Goal: Task Accomplishment & Management: Manage account settings

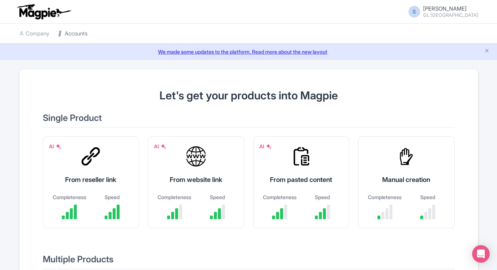
click at [72, 33] on link "Accounts" at bounding box center [72, 34] width 29 height 20
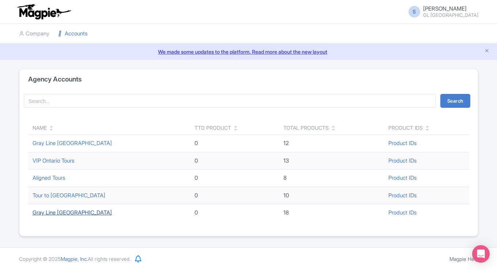
click at [60, 212] on link "Gray Line [GEOGRAPHIC_DATA]" at bounding box center [72, 212] width 79 height 7
click at [67, 212] on link "Gray Line [GEOGRAPHIC_DATA]" at bounding box center [72, 212] width 79 height 7
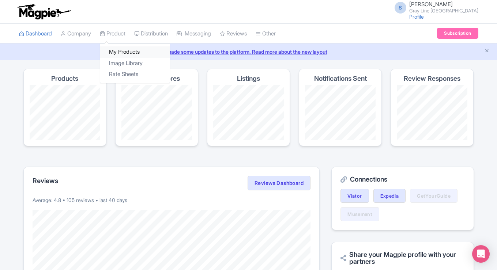
click at [120, 53] on link "My Products" at bounding box center [134, 51] width 69 height 11
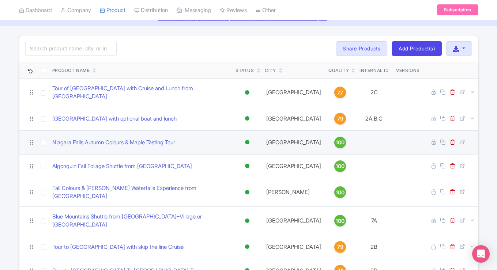
scroll to position [37, 0]
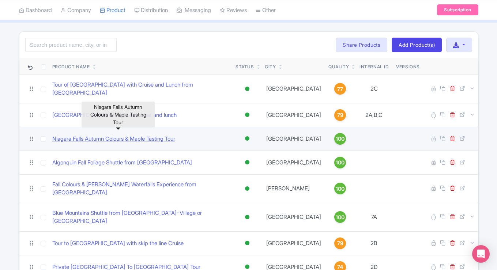
click at [158, 135] on link "Niagara Falls Autumn Colours & Maple Tasting Tour" at bounding box center [113, 139] width 123 height 8
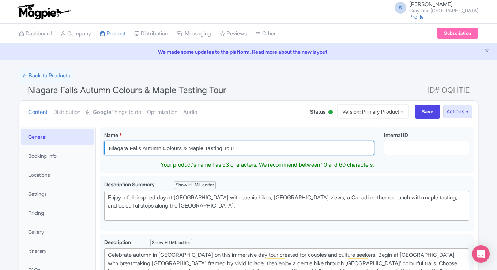
drag, startPoint x: 243, startPoint y: 147, endPoint x: 88, endPoint y: 145, distance: 155.0
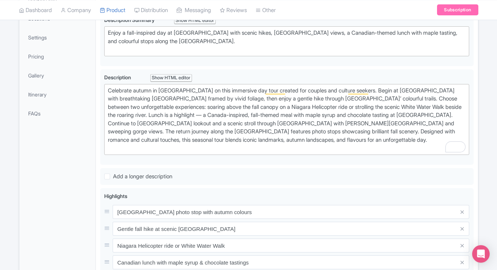
scroll to position [154, 0]
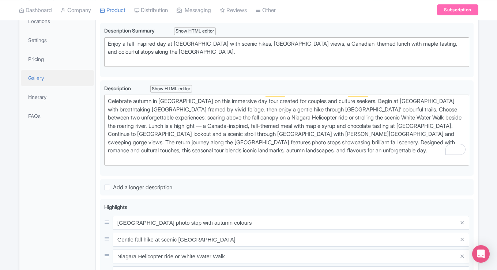
click at [37, 82] on link "Gallery" at bounding box center [57, 78] width 73 height 16
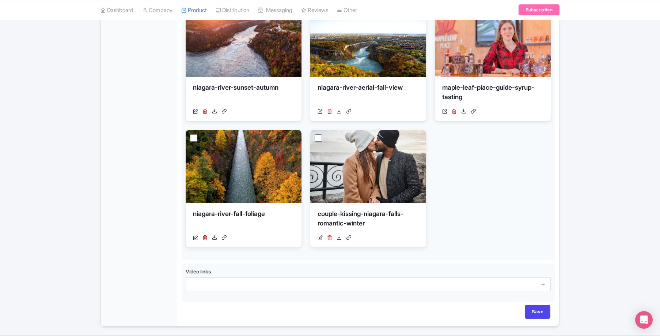
scroll to position [0, 0]
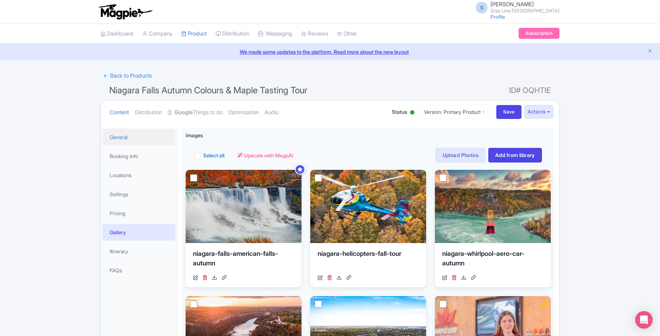
click at [123, 138] on link "General" at bounding box center [138, 137] width 73 height 16
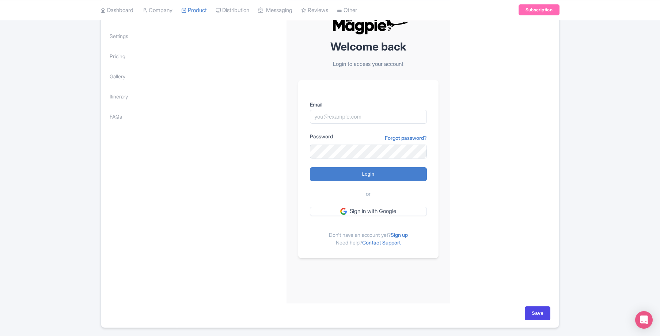
scroll to position [162, 0]
click at [380, 119] on input "Email" at bounding box center [368, 117] width 117 height 14
type input "skronwitter@graylinetoronto.tours"
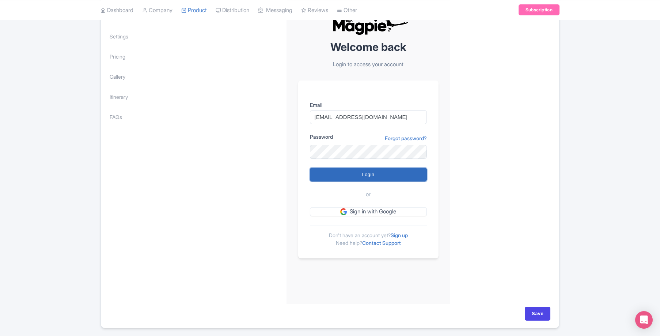
click at [382, 177] on input "Login" at bounding box center [368, 174] width 117 height 14
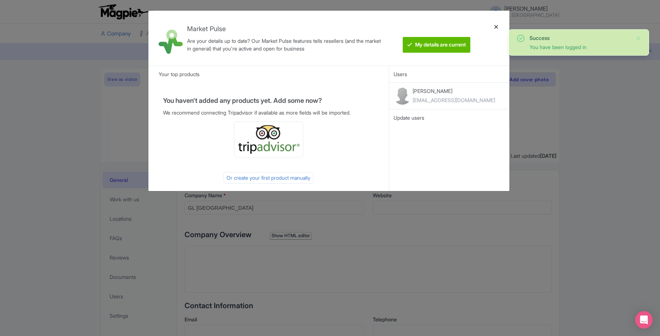
click at [495, 28] on div at bounding box center [497, 37] width 18 height 43
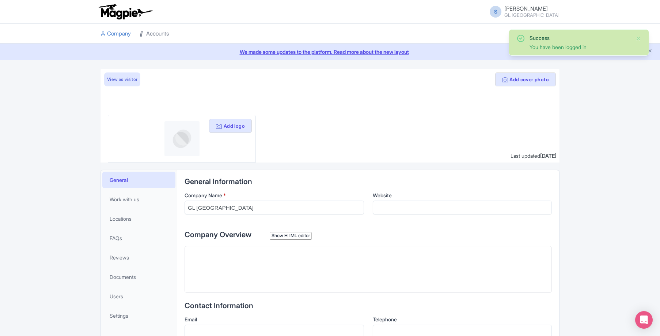
click at [161, 33] on link "Accounts" at bounding box center [154, 34] width 29 height 20
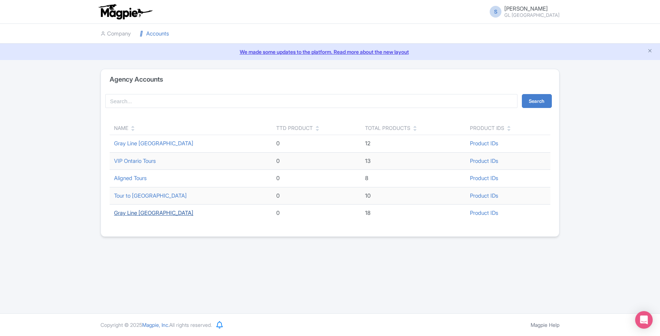
click at [139, 212] on link "Gray Line [GEOGRAPHIC_DATA]" at bounding box center [153, 212] width 79 height 7
click at [140, 211] on link "Gray Line [GEOGRAPHIC_DATA]" at bounding box center [153, 212] width 79 height 7
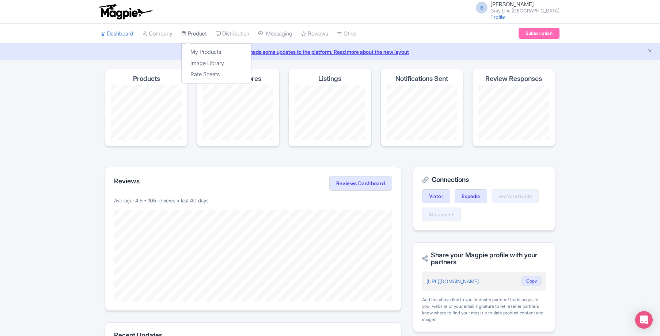
click at [199, 33] on link "Product" at bounding box center [194, 34] width 26 height 20
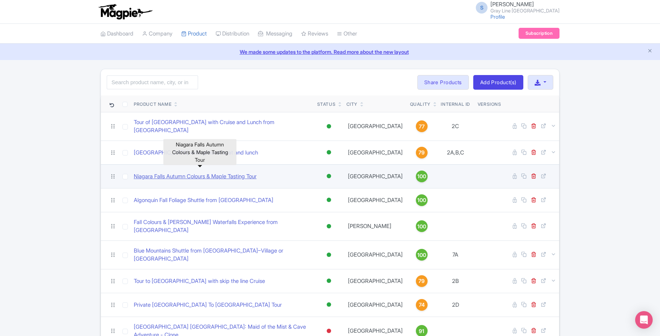
click at [166, 173] on link "Niagara Falls Autumn Colours & Maple Tasting Tour" at bounding box center [195, 176] width 123 height 8
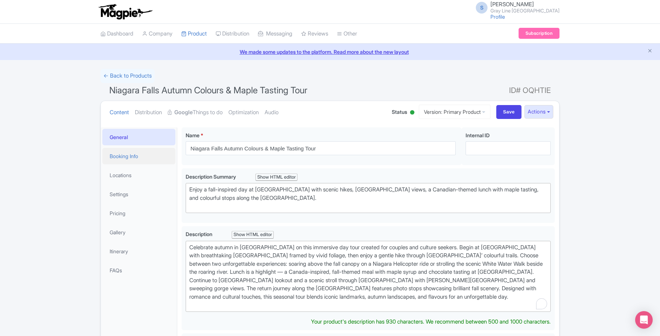
click at [141, 160] on link "Booking Info" at bounding box center [138, 156] width 73 height 16
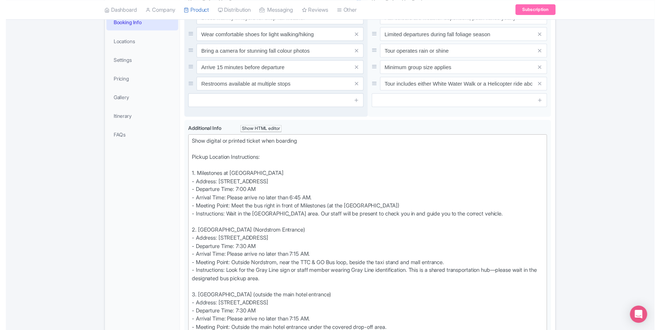
scroll to position [133, 0]
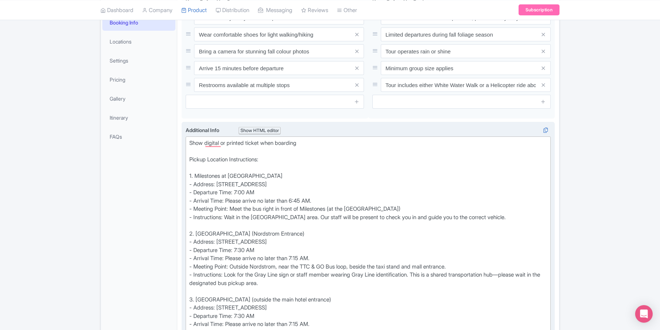
drag, startPoint x: 363, startPoint y: 183, endPoint x: 219, endPoint y: 181, distance: 144.4
click at [219, 181] on div "Show digital or printed ticket when boarding Pickup Location Instructions: 1. M…" at bounding box center [368, 295] width 358 height 313
copy div "300 Borough Dr, Scarborough, ON M1P 4P5, Canada"
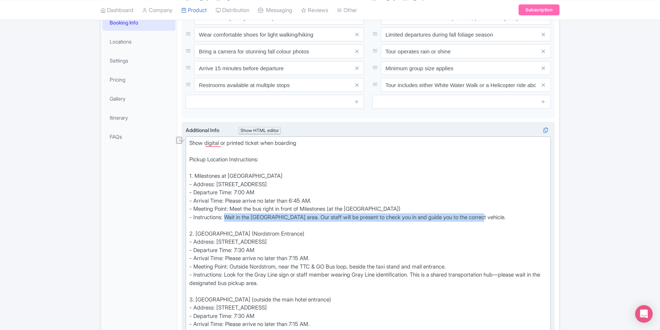
drag, startPoint x: 496, startPoint y: 217, endPoint x: 227, endPoint y: 217, distance: 268.6
click at [227, 217] on div "Show digital or printed ticket when boarding Pickup Location Instructions: 1. M…" at bounding box center [368, 295] width 358 height 313
copy div "Wait in the bus bay area. Our staff will be present to check you in and guide y…"
drag, startPoint x: 289, startPoint y: 217, endPoint x: 234, endPoint y: 219, distance: 54.8
click at [234, 219] on div "Show digital or printed ticket when boarding Pickup Location Instructions: 1. M…" at bounding box center [368, 295] width 358 height 313
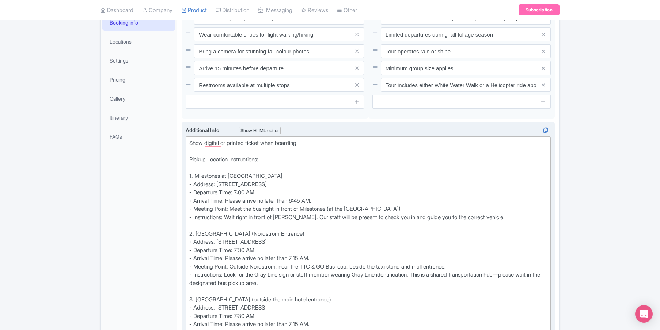
type trix-editor "<div>Show digital or printed ticket when boarding<br><br>Pickup Location Instru…"
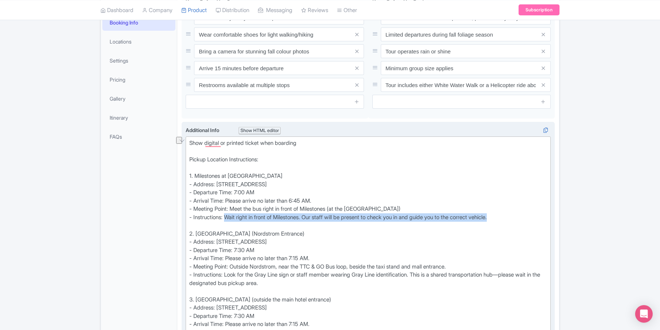
drag, startPoint x: 514, startPoint y: 216, endPoint x: 228, endPoint y: 217, distance: 285.8
click at [228, 217] on div "Show digital or printed ticket when boarding Pickup Location Instructions: 1. M…" at bounding box center [368, 295] width 358 height 313
copy div "Wait right in front of Milestones. Our staff will be present to check you in an…"
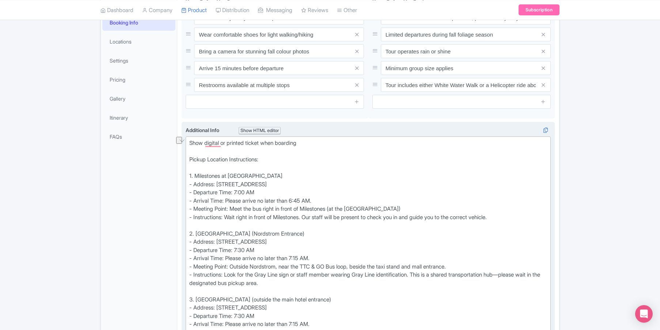
click at [483, 215] on div "Show digital or printed ticket when boarding Pickup Location Instructions: 1. M…" at bounding box center [368, 295] width 358 height 313
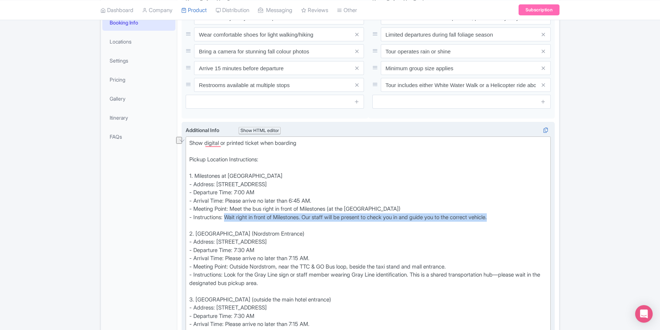
drag, startPoint x: 515, startPoint y: 216, endPoint x: 228, endPoint y: 218, distance: 286.2
click at [228, 218] on div "Show digital or printed ticket when boarding Pickup Location Instructions: 1. M…" at bounding box center [368, 295] width 358 height 313
copy div "Wait right in front of Milestones. Our staff will be present to check you in an…"
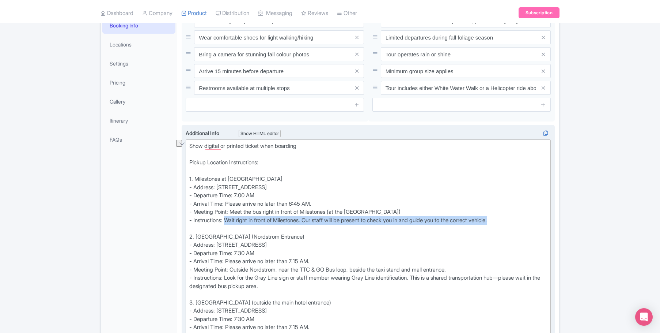
scroll to position [0, 0]
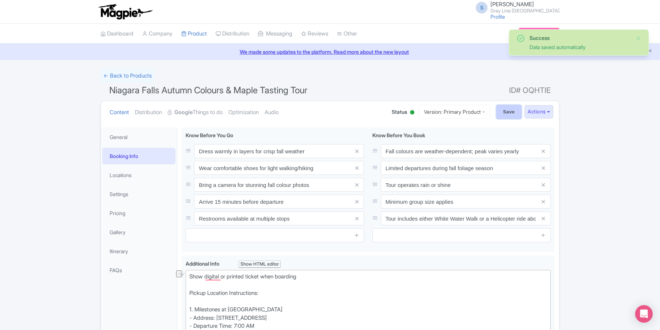
click at [507, 109] on input "Save" at bounding box center [509, 112] width 26 height 14
type input "Saving..."
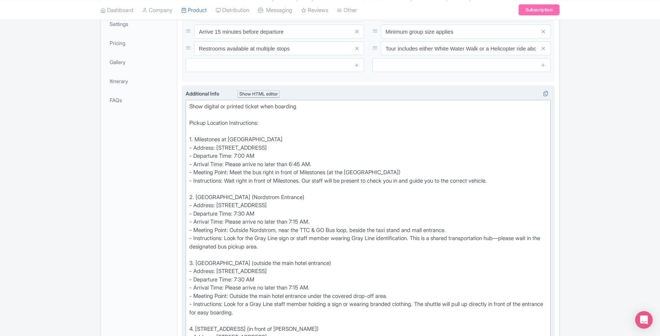
scroll to position [171, 0]
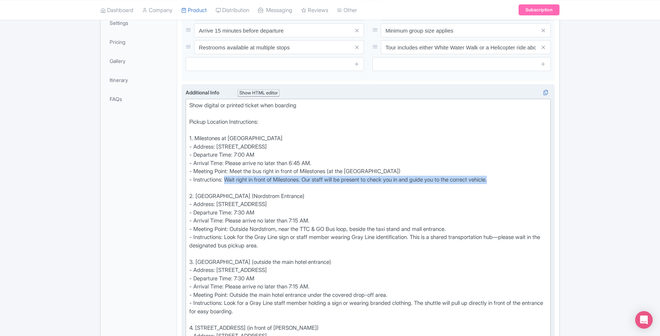
drag, startPoint x: 512, startPoint y: 177, endPoint x: 228, endPoint y: 179, distance: 284.4
click at [228, 179] on div "Show digital or printed ticket when boarding Pickup Location Instructions: 1. M…" at bounding box center [368, 257] width 358 height 313
type trix-editor "<div>Show digital or printed ticket when boarding<br><br>Pickup Location Instru…"
copy div "Wait right in front of Milestones. Our staff will be present to check you in an…"
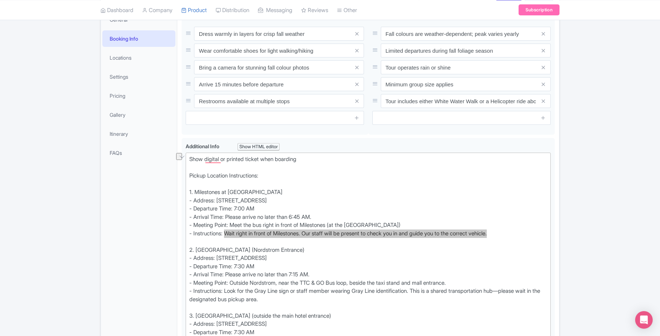
scroll to position [0, 0]
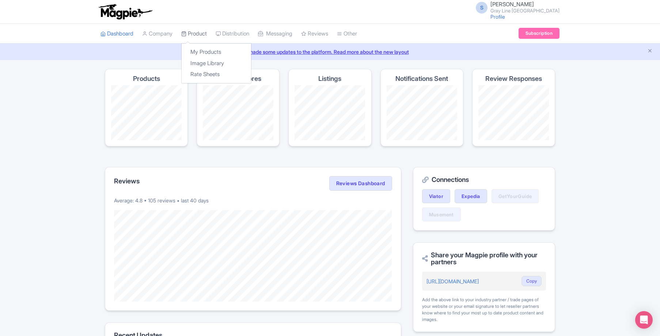
click at [189, 32] on link "Product" at bounding box center [194, 34] width 26 height 20
click at [199, 48] on link "My Products" at bounding box center [216, 51] width 69 height 11
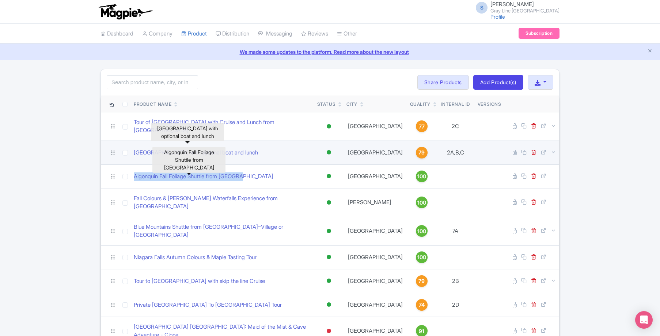
click at [151, 148] on link "Niagara Falls with optional boat and lunch" at bounding box center [196, 152] width 124 height 8
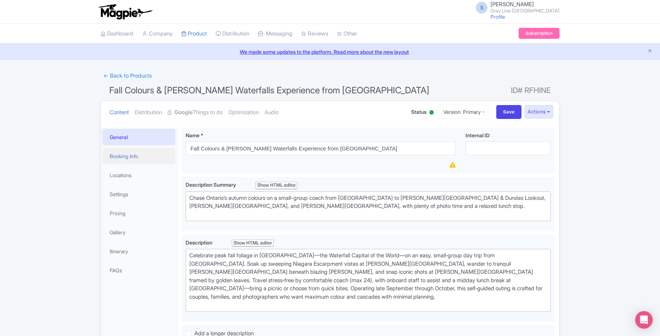
click at [144, 159] on link "Booking Info" at bounding box center [138, 156] width 73 height 16
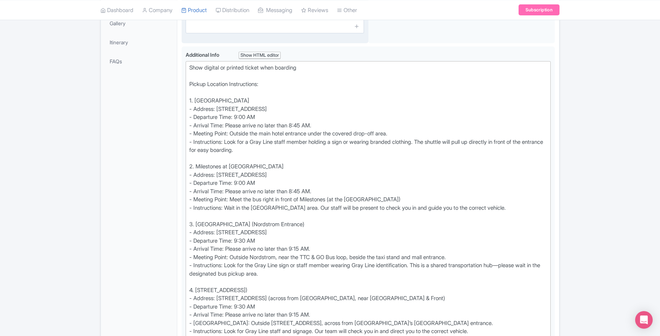
scroll to position [216, 0]
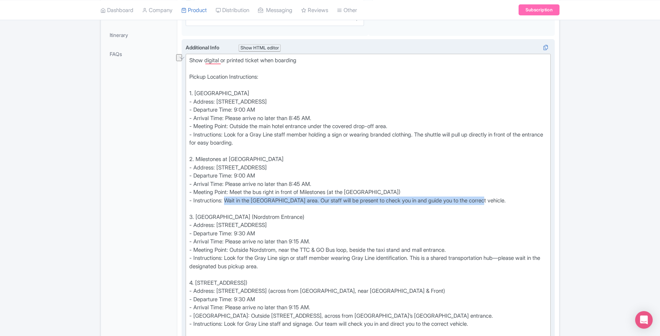
drag, startPoint x: 489, startPoint y: 201, endPoint x: 229, endPoint y: 200, distance: 260.6
click at [229, 200] on div "Show digital or printed ticket when boarding Pickup Location Instructions: 1. A…" at bounding box center [368, 212] width 358 height 313
paste trix-editor "right in front of Milestones"
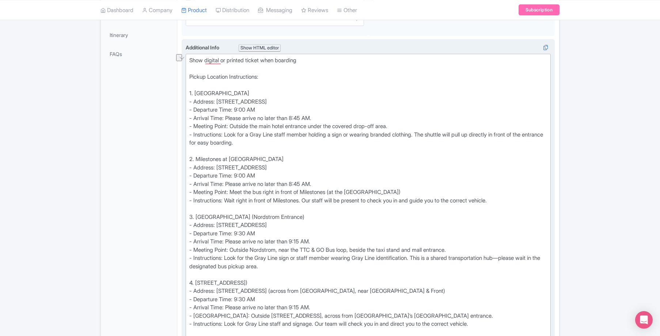
type trix-editor "<div>Show digital or printed ticket when boarding<br><br>Pickup Location Instru…"
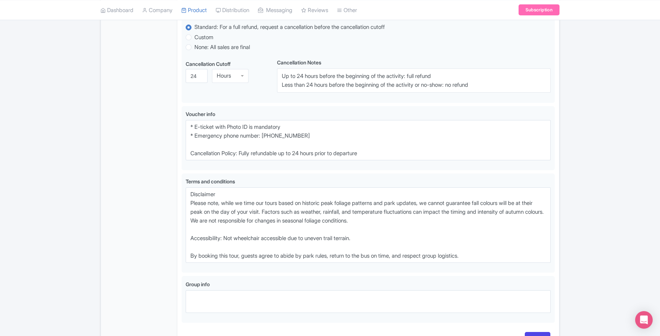
scroll to position [753, 0]
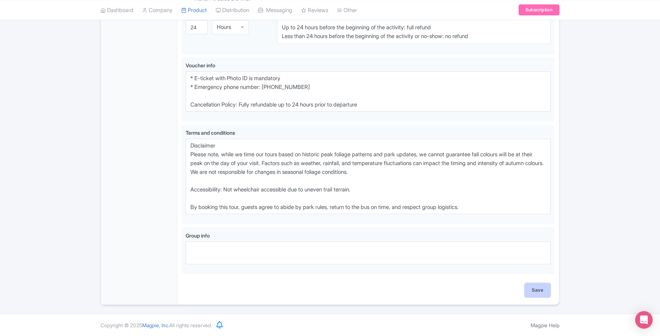
click at [542, 287] on input "Save" at bounding box center [538, 290] width 26 height 14
type input "Saving..."
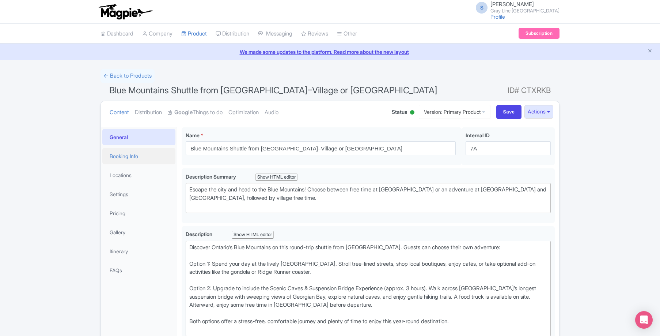
click at [148, 156] on link "Booking Info" at bounding box center [138, 156] width 73 height 16
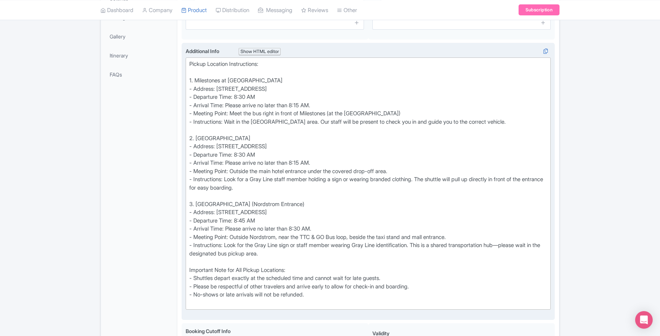
scroll to position [181, 0]
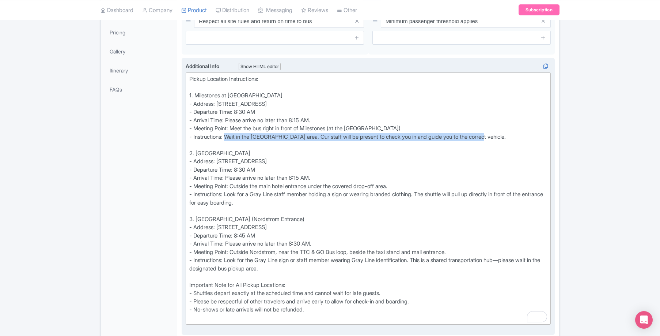
drag, startPoint x: 495, startPoint y: 136, endPoint x: 228, endPoint y: 134, distance: 267.2
click at [228, 134] on div "Pickup Location Instructions: 1. Milestones at Scarborough Town Centre - Addres…" at bounding box center [368, 198] width 358 height 247
paste trix-editor "right in front of Milestones"
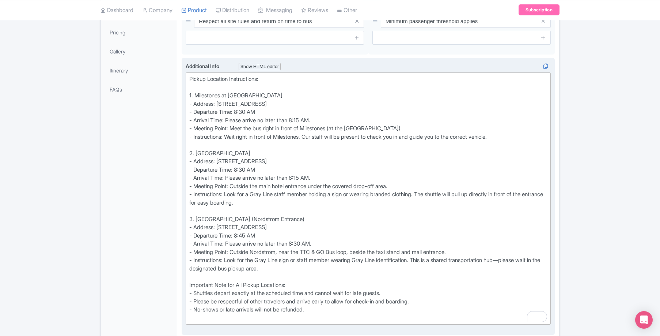
type trix-editor "<div>Pickup Location Instructions:<br><br>1. Milestones at Scarborough Town Cen…"
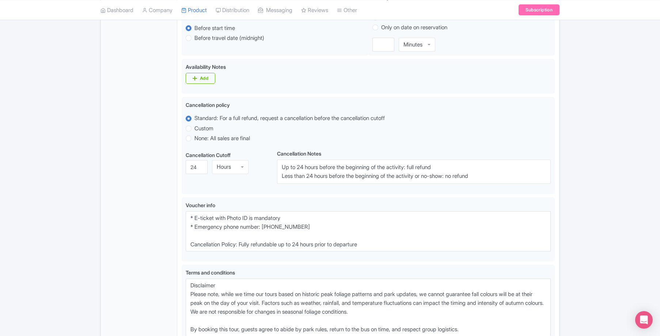
scroll to position [653, 0]
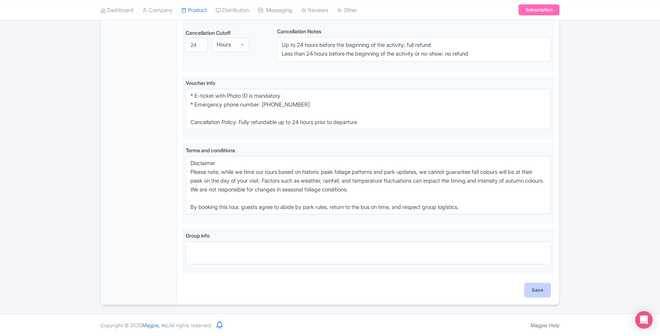
click at [541, 292] on input "Save" at bounding box center [538, 290] width 26 height 14
type input "Saving..."
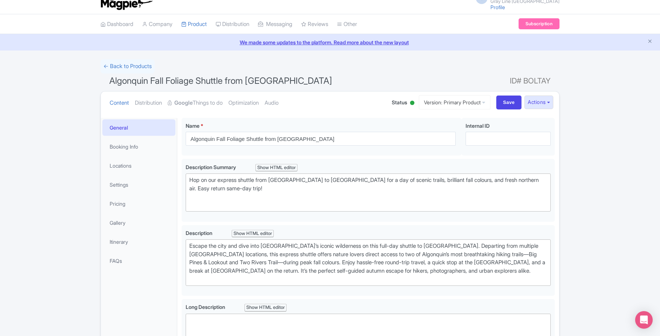
scroll to position [10, 0]
click at [146, 143] on link "Booking Info" at bounding box center [138, 145] width 73 height 16
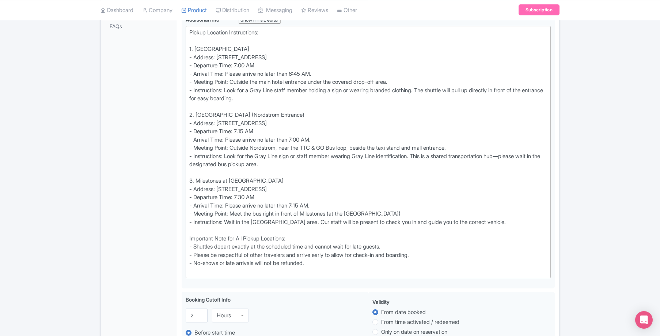
scroll to position [245, 0]
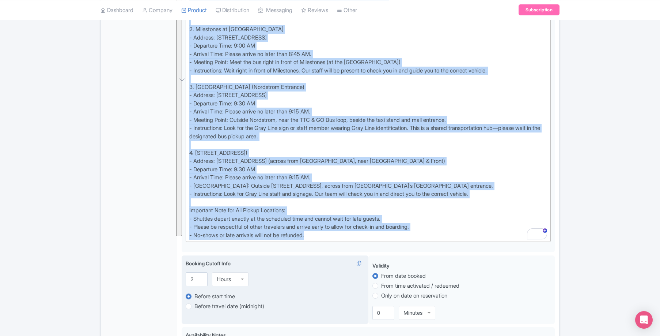
scroll to position [380, 0]
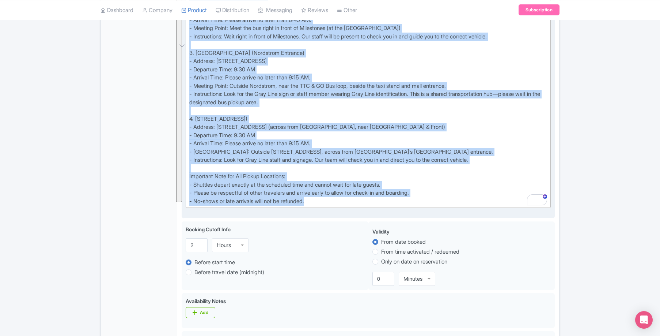
drag, startPoint x: 189, startPoint y: 81, endPoint x: 332, endPoint y: 200, distance: 185.8
click at [332, 200] on trix-editor "Show digital or printed ticket when boarding Pickup Location Instructions: 1. […" at bounding box center [368, 49] width 365 height 318
type trix-editor "<div>Show digital or printed ticket when boarding<br><br>Pickup Location Instru…"
copy div "Show digital or printed ticket when boarding Pickup Location Instructions: 1. […"
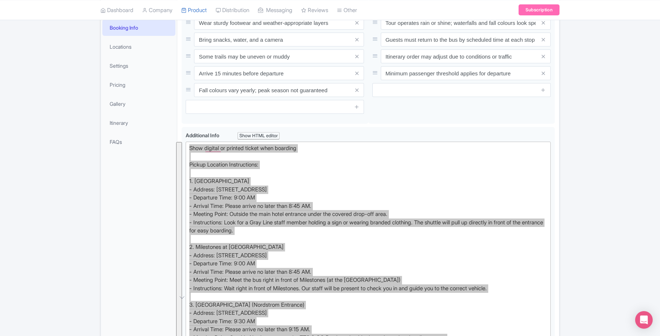
scroll to position [0, 0]
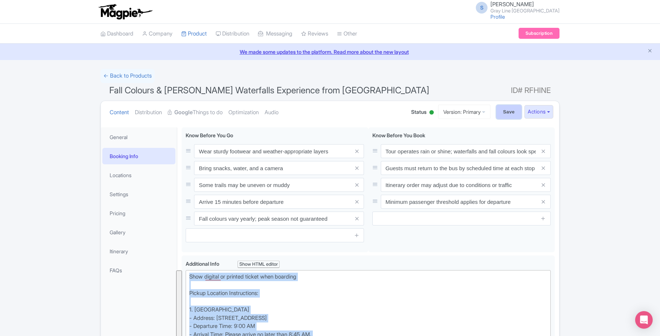
click at [507, 115] on input "Save" at bounding box center [509, 112] width 26 height 14
type input "Saving..."
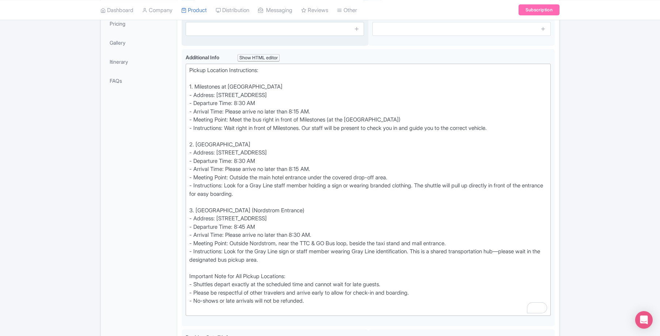
scroll to position [208, 0]
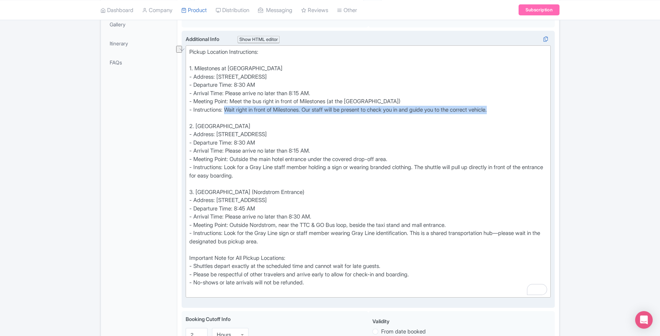
drag, startPoint x: 513, startPoint y: 111, endPoint x: 228, endPoint y: 110, distance: 285.1
click at [228, 110] on div "Pickup Location Instructions: 1. Milestones at Scarborough Town Centre - Addres…" at bounding box center [368, 171] width 358 height 247
type trix-editor "<div>Pickup Location Instructions:<br><br>1. Milestones at Scarborough Town Cen…"
copy div "Wait right in front of Milestones. Our staff will be present to check you in an…"
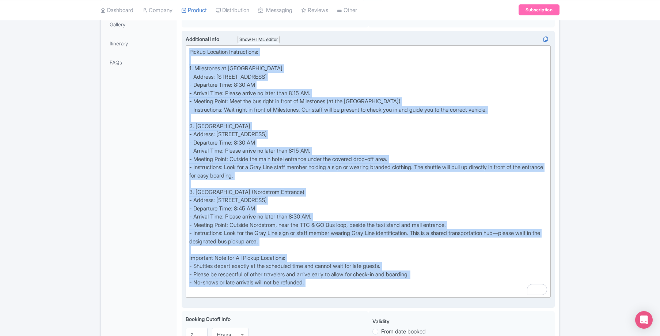
drag, startPoint x: 188, startPoint y: 49, endPoint x: 375, endPoint y: 292, distance: 306.8
click at [375, 292] on trix-editor "Pickup Location Instructions: 1. Milestones at Scarborough Town Centre - Addres…" at bounding box center [368, 171] width 365 height 252
copy div "Pickup Location Instructions: 1. Milestones at Scarborough Town Centre - Addres…"
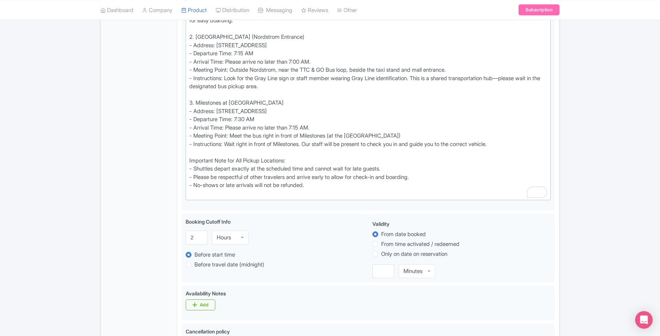
scroll to position [331, 0]
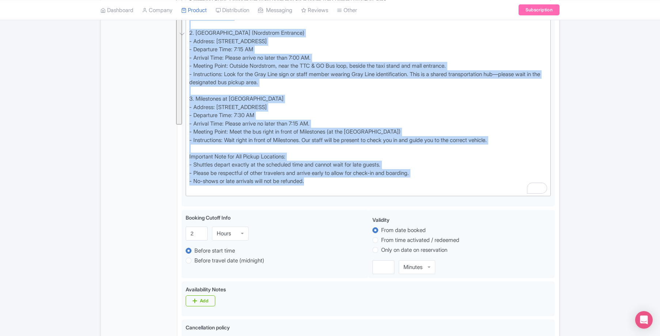
drag, startPoint x: 317, startPoint y: 178, endPoint x: 142, endPoint y: 7, distance: 244.8
click at [142, 7] on div "S Stephanie Kronwitter Gray Line Toronto Profile Users Settings Sign out Dashbo…" at bounding box center [330, 174] width 660 height 1001
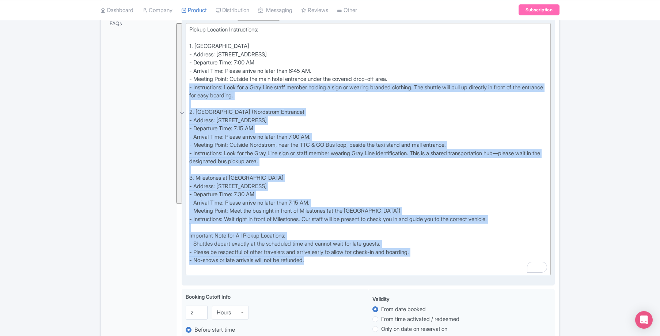
scroll to position [211, 0]
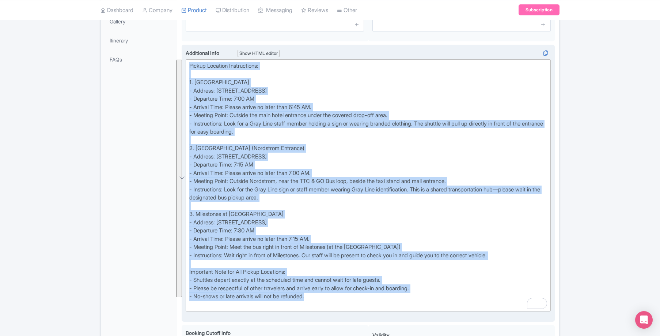
drag, startPoint x: 189, startPoint y: 67, endPoint x: 349, endPoint y: 300, distance: 283.1
click at [349, 300] on div "Pickup Location Instructions: 1. ALT Hotel Toronto Airport - Address: 6080 Visc…" at bounding box center [368, 185] width 358 height 247
type trix-editor "<div>Pickup Location Instructions:<br><br>1. ALT Hotel Toronto Airport<br>- Add…"
copy div "Pickup Location Instructions: 1. ALT Hotel Toronto Airport - Address: 6080 Visc…"
click at [380, 210] on div "Pickup Location Instructions: 1. ALT Hotel Toronto Airport - Address: 6080 Visc…" at bounding box center [368, 185] width 358 height 247
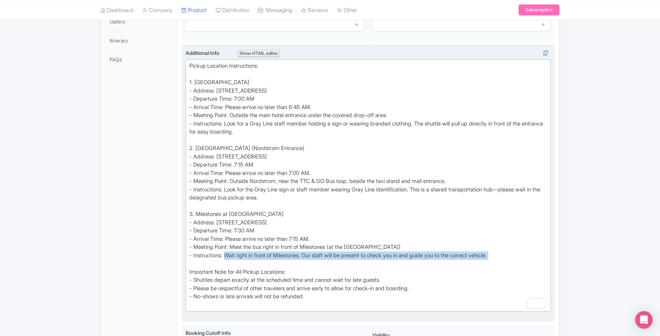
drag, startPoint x: 227, startPoint y: 255, endPoint x: 511, endPoint y: 260, distance: 283.7
click at [511, 260] on div "Pickup Location Instructions: 1. ALT Hotel Toronto Airport - Address: 6080 Visc…" at bounding box center [368, 185] width 358 height 247
copy div "Wait right in front of Milestones. Our staff will be present to check you in an…"
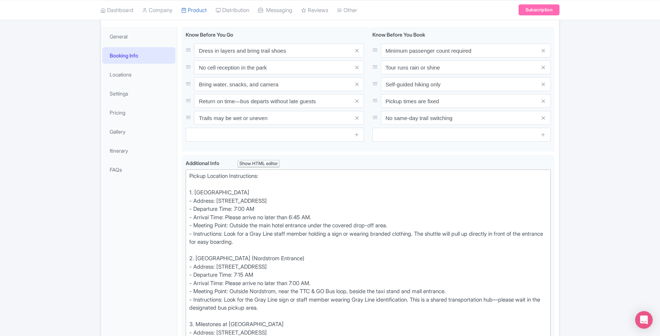
scroll to position [0, 0]
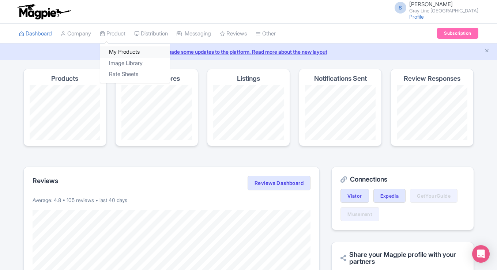
click at [121, 52] on link "My Products" at bounding box center [134, 51] width 69 height 11
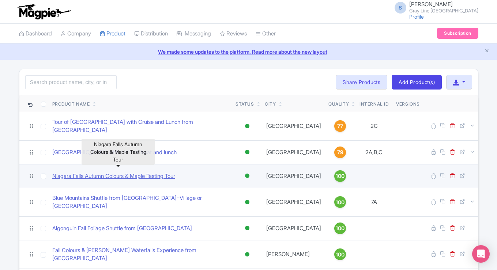
click at [133, 173] on link "Niagara Falls Autumn Colours & Maple Tasting Tour" at bounding box center [113, 176] width 123 height 8
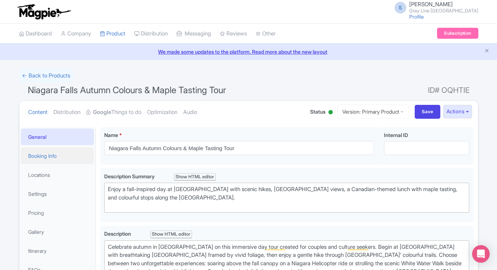
click at [44, 158] on link "Booking Info" at bounding box center [57, 156] width 73 height 16
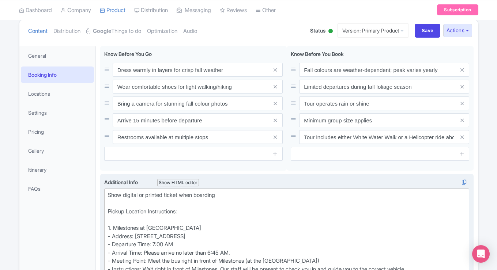
scroll to position [56, 0]
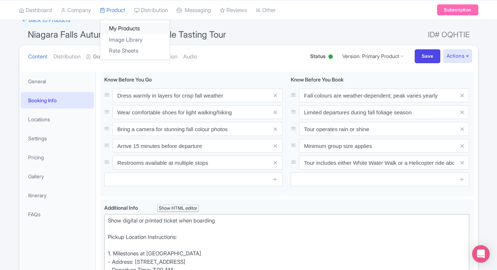
click at [121, 32] on link "My Products" at bounding box center [134, 28] width 69 height 11
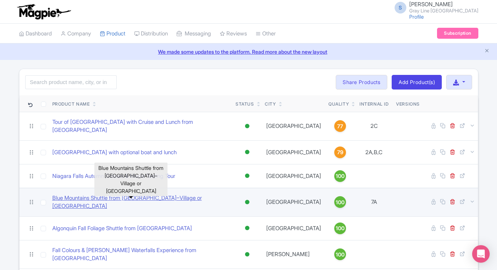
click at [122, 197] on link "Blue Mountains Shuttle from Toronto–Village or Scenic Caves" at bounding box center [141, 202] width 178 height 16
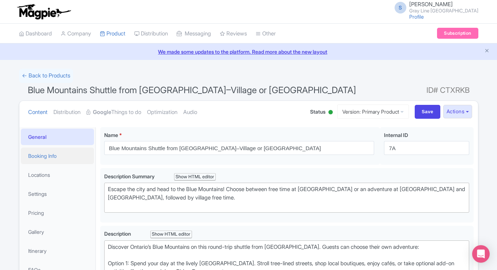
click at [74, 155] on link "Booking Info" at bounding box center [57, 156] width 73 height 16
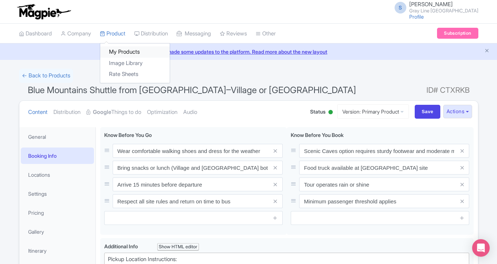
click at [121, 52] on link "My Products" at bounding box center [134, 51] width 69 height 11
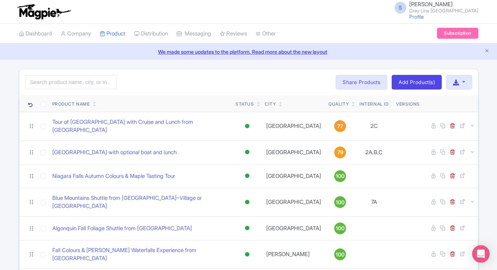
scroll to position [33, 0]
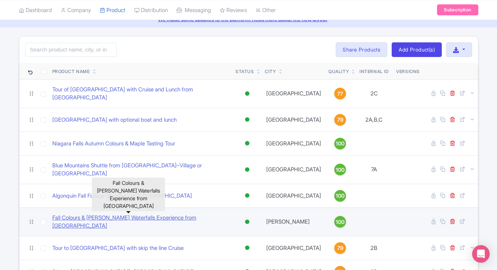
click at [140, 214] on link "Fall Colours & [PERSON_NAME] Waterfalls Experience from [GEOGRAPHIC_DATA]" at bounding box center [141, 222] width 178 height 16
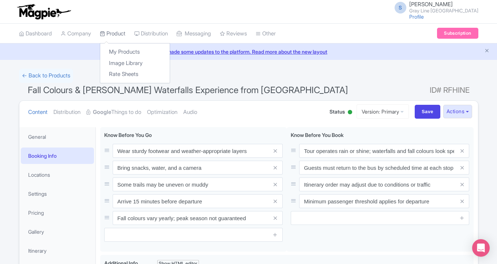
click at [119, 29] on link "Product" at bounding box center [113, 34] width 26 height 20
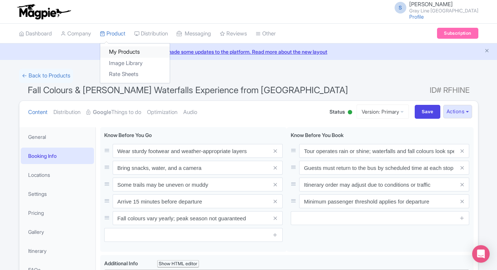
click at [120, 48] on link "My Products" at bounding box center [134, 51] width 69 height 11
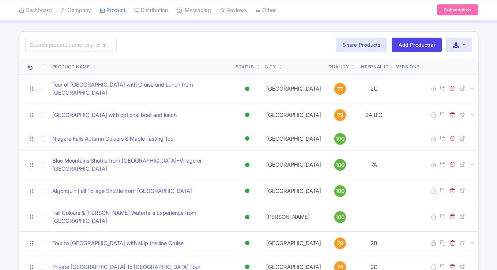
scroll to position [38, 0]
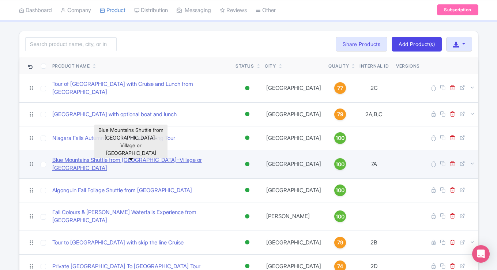
click at [122, 158] on link "Blue Mountains Shuttle from [GEOGRAPHIC_DATA]–Village or [GEOGRAPHIC_DATA]" at bounding box center [141, 164] width 178 height 16
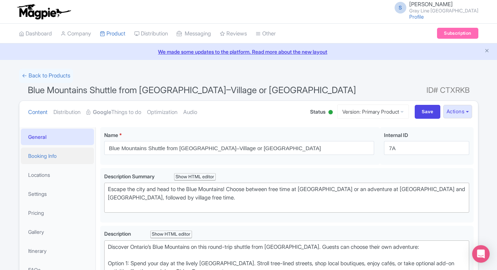
click at [45, 161] on link "Booking Info" at bounding box center [57, 156] width 73 height 16
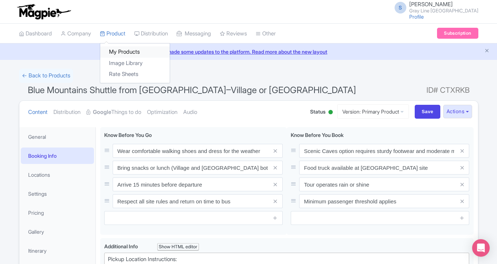
click at [123, 48] on link "My Products" at bounding box center [134, 51] width 69 height 11
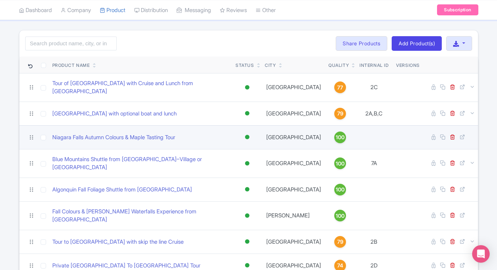
scroll to position [40, 0]
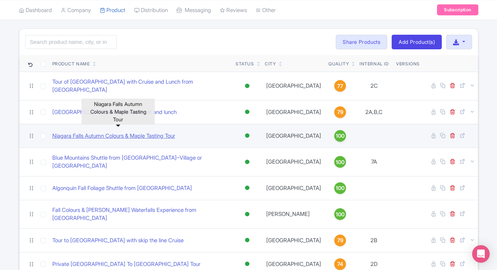
click at [91, 132] on link "Niagara Falls Autumn Colours & Maple Tasting Tour" at bounding box center [113, 136] width 123 height 8
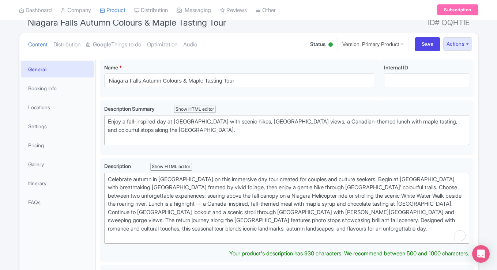
scroll to position [71, 0]
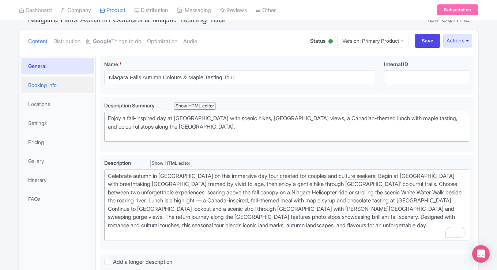
click at [46, 86] on link "Booking Info" at bounding box center [57, 85] width 73 height 16
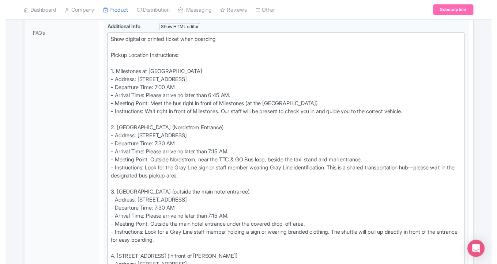
scroll to position [237, 0]
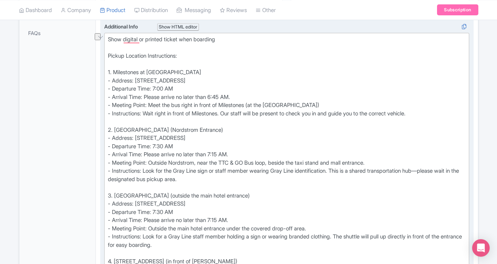
drag, startPoint x: 278, startPoint y: 138, endPoint x: 136, endPoint y: 136, distance: 141.8
click at [136, 136] on div "Show digital or printed ticket when boarding Pickup Location Instructions: 1. M…" at bounding box center [287, 191] width 358 height 313
type trix-editor "<div>Show digital or printed ticket when boarding<br><br>Pickup Location Instru…"
copy div "1037 Yorkdale Rd, North York, ON M6A 3A1, Canada"
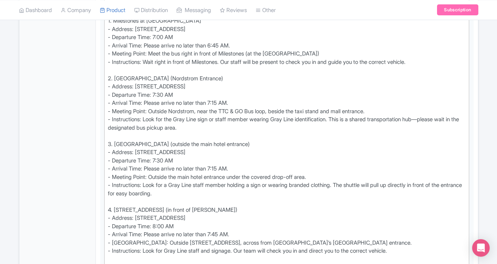
scroll to position [289, 0]
drag, startPoint x: 271, startPoint y: 144, endPoint x: 113, endPoint y: 144, distance: 157.9
click at [113, 144] on div "Show digital or printed ticket when boarding Pickup Location Instructions: 1. M…" at bounding box center [287, 140] width 358 height 313
copy div "ALT Hotel Toronto Airport (outside the main hotel entrance)"
drag, startPoint x: 282, startPoint y: 151, endPoint x: 137, endPoint y: 149, distance: 144.7
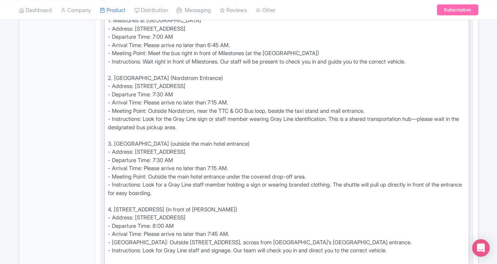
click at [137, 149] on div "Show digital or printed ticket when boarding Pickup Location Instructions: 1. M…" at bounding box center [287, 140] width 358 height 313
copy div "6080 Viscount Rd, Mississauga, ON L4V 0A1, Canada"
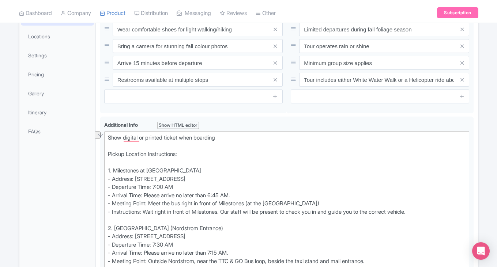
scroll to position [0, 0]
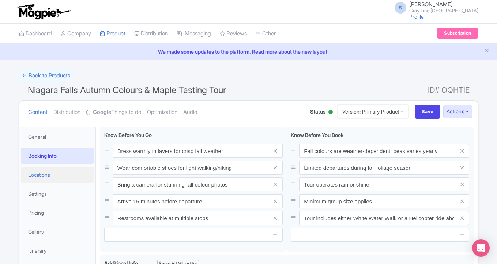
click at [49, 180] on link "Locations" at bounding box center [57, 175] width 73 height 16
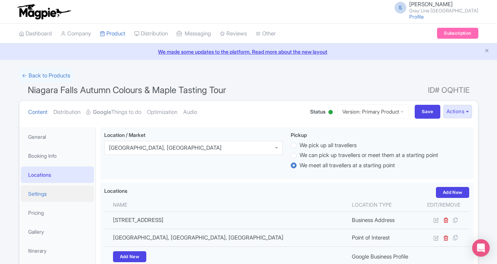
click at [45, 194] on link "Settings" at bounding box center [57, 194] width 73 height 16
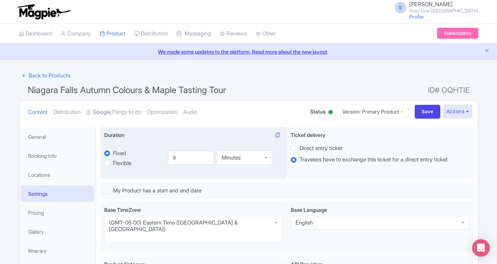
click at [258, 159] on div "Minutes" at bounding box center [244, 158] width 55 height 14
click at [421, 114] on input "Save" at bounding box center [427, 112] width 26 height 14
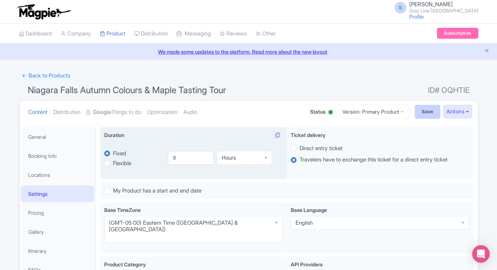
type input "Saving..."
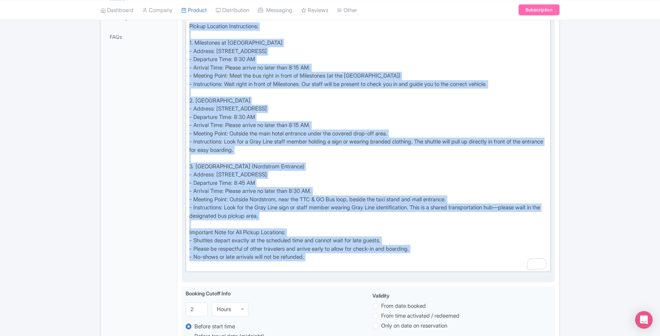
scroll to position [243, 0]
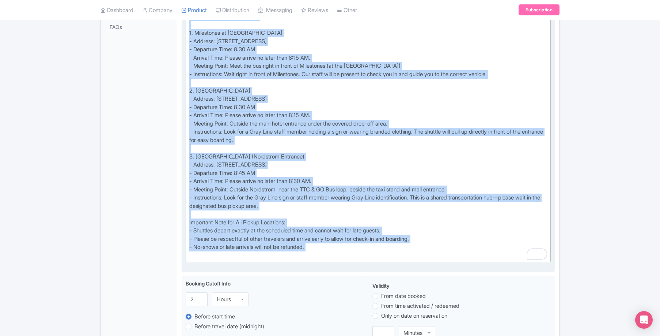
click at [325, 195] on div "Pickup Location Instructions: 1. Milestones at Scarborough Town Centre - Addres…" at bounding box center [368, 135] width 358 height 247
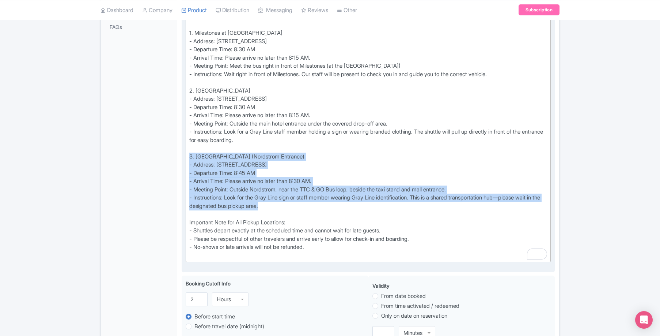
drag, startPoint x: 296, startPoint y: 204, endPoint x: 189, endPoint y: 158, distance: 116.0
click at [189, 158] on div "Pickup Location Instructions: 1. Milestones at Scarborough Town Centre - Addres…" at bounding box center [368, 135] width 358 height 247
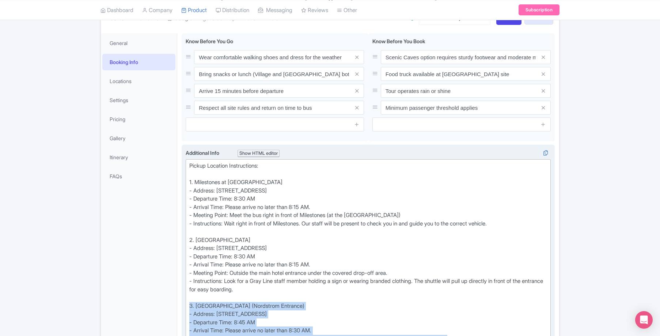
scroll to position [0, 0]
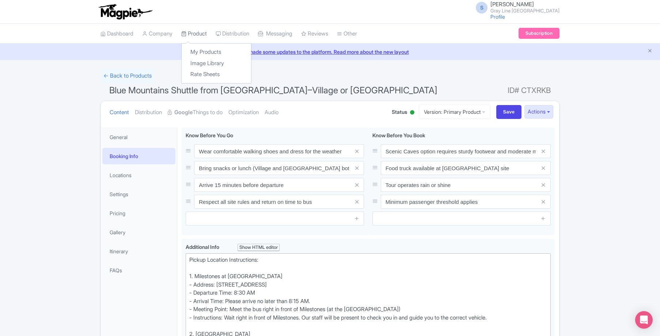
click at [193, 34] on link "Product" at bounding box center [194, 34] width 26 height 20
click at [200, 52] on link "My Products" at bounding box center [216, 51] width 69 height 11
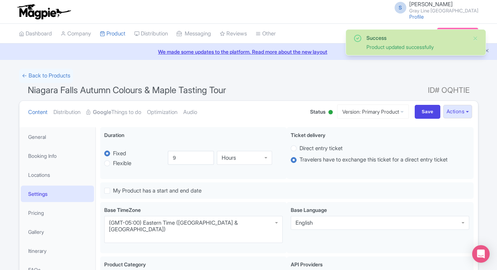
scroll to position [127, 0]
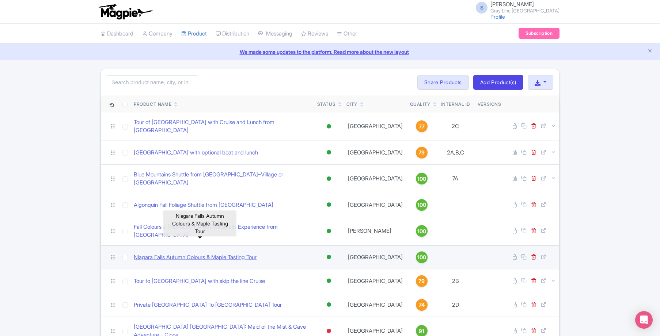
click at [202, 253] on link "Niagara Falls Autumn Colours & Maple Tasting Tour" at bounding box center [195, 257] width 123 height 8
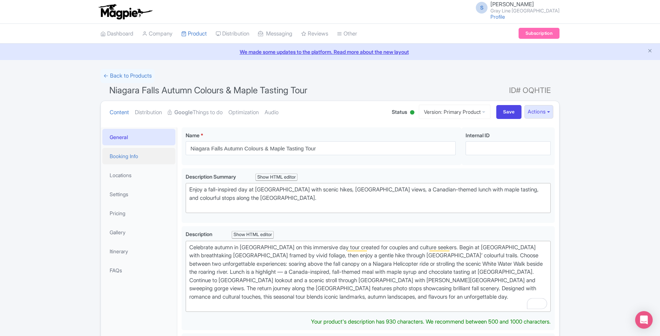
click at [140, 159] on link "Booking Info" at bounding box center [138, 156] width 73 height 16
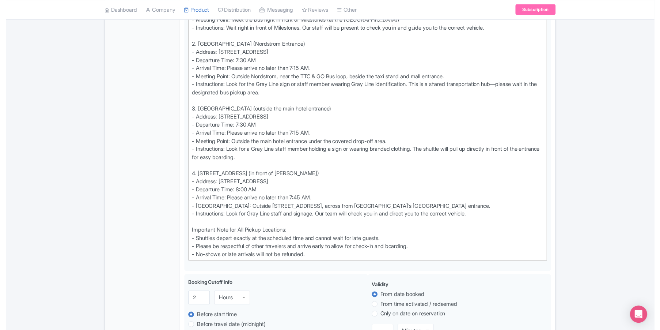
scroll to position [325, 0]
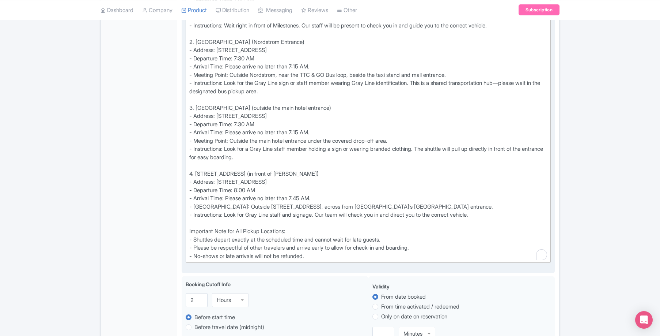
click at [499, 215] on div "Show digital or printed ticket when boarding Pickup Location Instructions: 1. M…" at bounding box center [368, 103] width 358 height 313
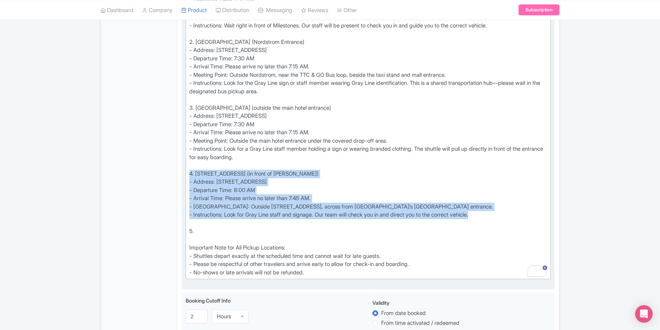
drag, startPoint x: 474, startPoint y: 215, endPoint x: 190, endPoint y: 171, distance: 286.5
click at [190, 171] on div "Show digital or printed ticket when boarding Pickup Location Instructions: 1. M…" at bounding box center [368, 111] width 358 height 329
copy div "4. 55 York Street (in front of Tim Hortons) - Address: 55 York St, Toronto, ON …"
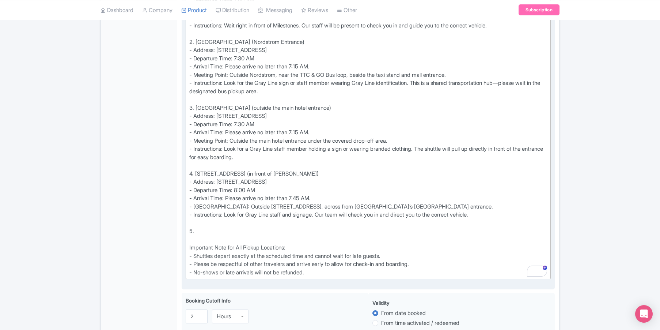
click at [213, 230] on div "Show digital or printed ticket when boarding Pickup Location Instructions: 1. M…" at bounding box center [368, 111] width 358 height 329
paste trix-editor "strong>4. Sheraton Fallsview Hotel (Starbucks – Green Umbrellas)<br></strong><b…"
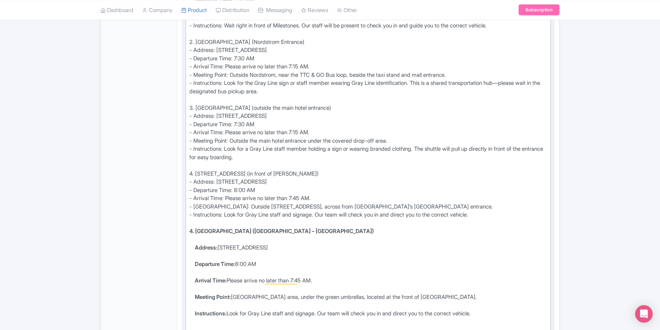
click at [195, 246] on strong "Address:" at bounding box center [206, 247] width 23 height 7
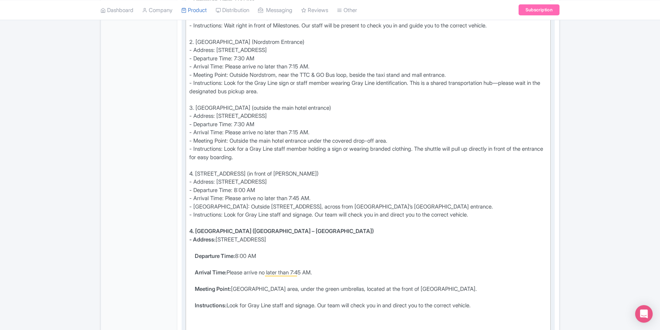
click at [194, 257] on ul "Departure Time: 8:00 AM Arrival Time: Please arrive no later than 7:45 AM. Meet…" at bounding box center [368, 285] width 358 height 66
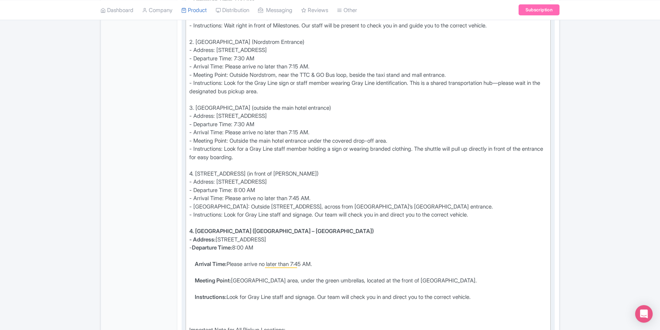
click at [196, 264] on strong "Arrival Time:" at bounding box center [211, 263] width 32 height 7
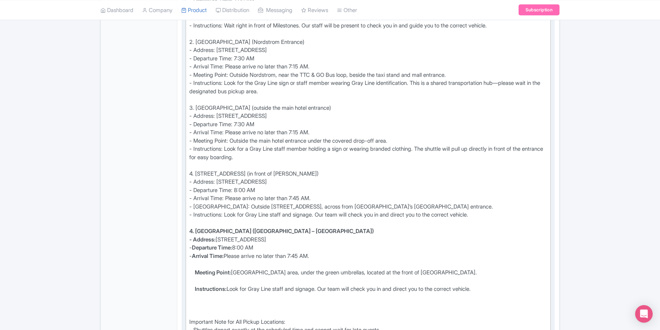
click at [196, 273] on strong "Meeting Point:" at bounding box center [213, 272] width 36 height 7
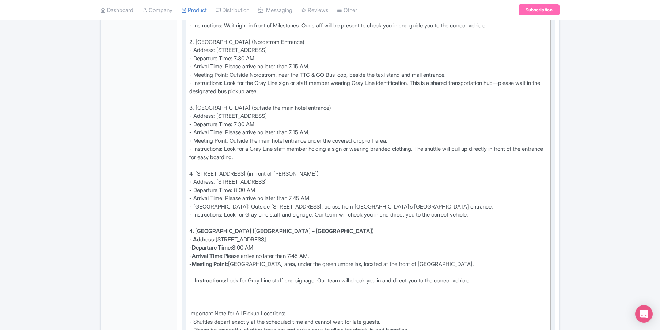
click at [195, 281] on strong "Instructions:" at bounding box center [211, 280] width 32 height 7
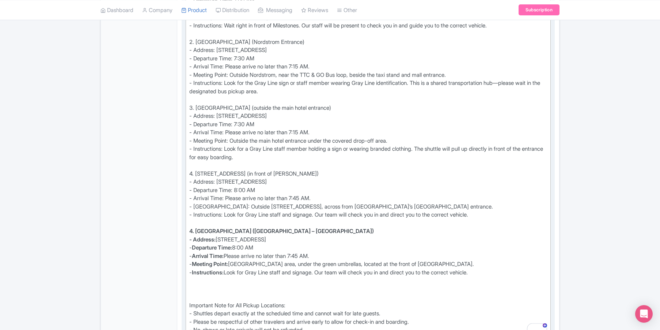
click at [190, 234] on strong "4. Sheraton Fallsview Hotel (Starbucks – Green Umbrellas) - Address:" at bounding box center [281, 234] width 185 height 15
click at [192, 230] on strong "4. Sheraton Fallsview Hotel (Starbucks – Green Umbrellas) - Address:" at bounding box center [281, 234] width 185 height 15
click at [261, 296] on div "Important Note for All Pickup Locations: - Shuttles depart exactly at the sched…" at bounding box center [368, 309] width 358 height 49
type trix-editor "<div>Show digital or printed ticket when boarding<br><br>Pickup Location Instru…"
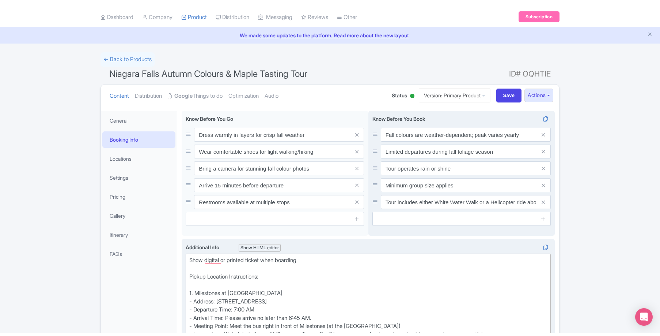
scroll to position [0, 0]
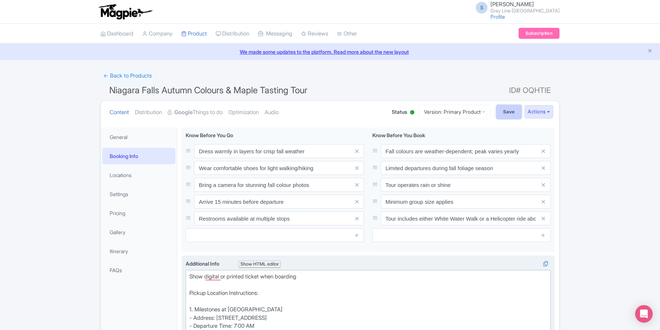
click at [504, 110] on input "Save" at bounding box center [509, 112] width 26 height 14
type input "Saving..."
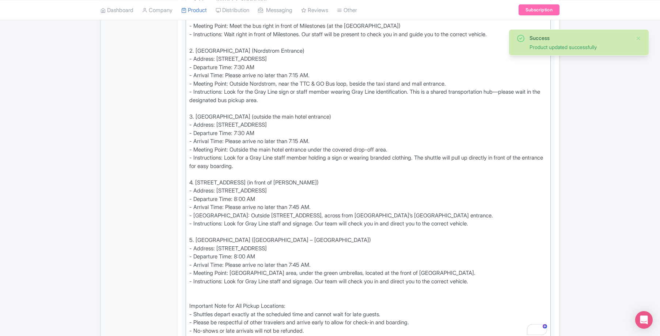
scroll to position [318, 0]
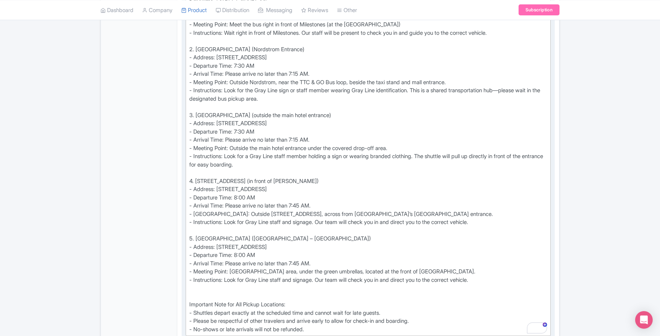
click at [238, 254] on div "Show digital or printed ticket when boarding Pickup Location Instructions: 1. M…" at bounding box center [368, 144] width 358 height 378
click at [299, 261] on div "Show digital or printed ticket when boarding Pickup Location Instructions: 1. M…" at bounding box center [368, 144] width 358 height 378
type trix-editor "<lor>Ipsu dolorsi am consect adipis elit seddoeiu<te><in>Utlabo Etdolore Magnaa…"
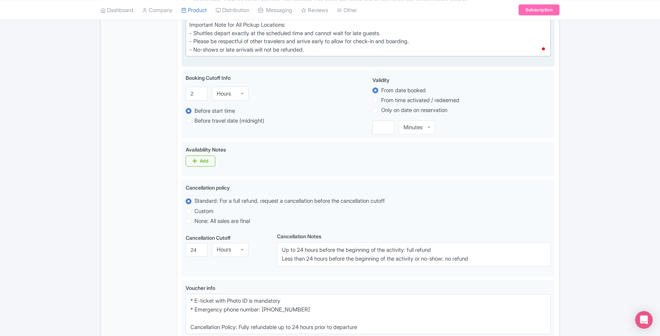
scroll to position [802, 0]
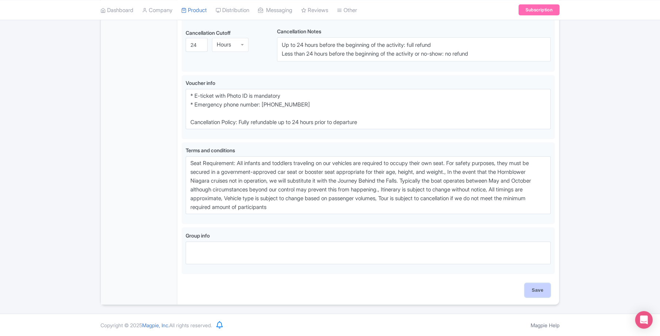
click at [531, 288] on input "Save" at bounding box center [538, 290] width 26 height 14
type input "Saving..."
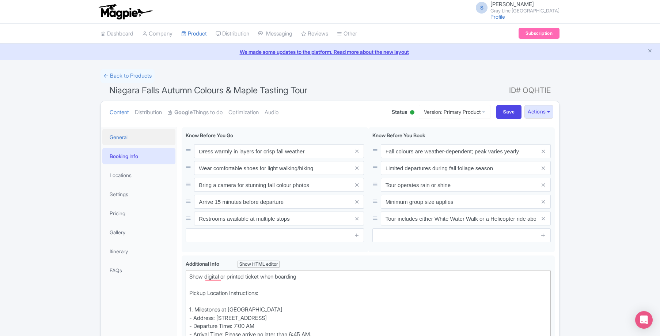
click at [135, 141] on link "General" at bounding box center [138, 137] width 73 height 16
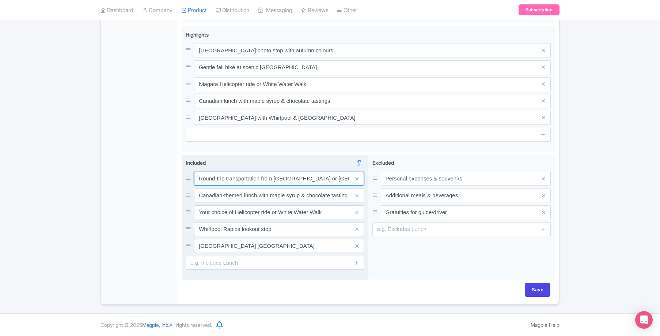
scroll to position [318, 0]
drag, startPoint x: 336, startPoint y: 178, endPoint x: 171, endPoint y: 177, distance: 165.6
click at [171, 177] on div "General Booking Info Locations Settings Pricing Gallery Itinerary FAQs Niagara …" at bounding box center [330, 54] width 458 height 499
drag, startPoint x: 198, startPoint y: 194, endPoint x: 355, endPoint y: 202, distance: 157.0
click at [355, 202] on div "Round-trip transportation from [GEOGRAPHIC_DATA] or [GEOGRAPHIC_DATA] Canadian-…" at bounding box center [275, 211] width 178 height 81
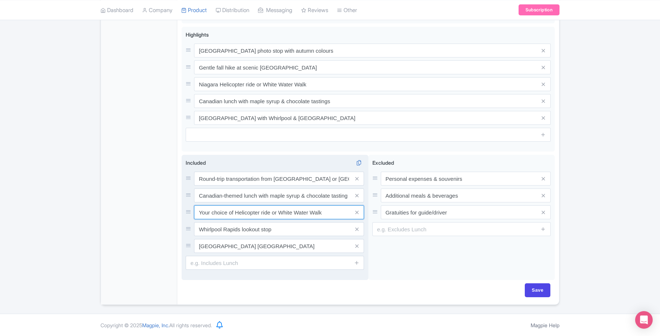
click at [333, 212] on input "Your choice of Helicopter ride or White Water Walk" at bounding box center [279, 212] width 170 height 14
click at [317, 231] on input "Whirlpool Rapids lookout stop" at bounding box center [279, 229] width 170 height 14
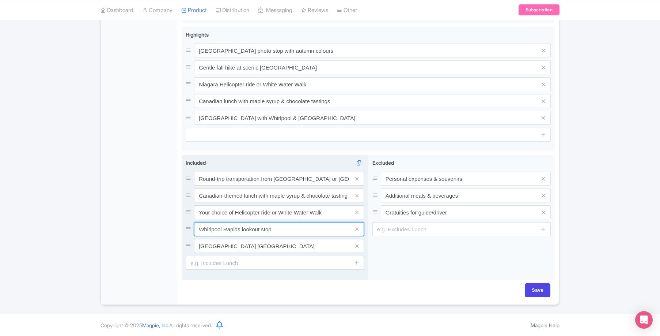
click at [317, 231] on input "Whirlpool Rapids lookout stop" at bounding box center [279, 229] width 170 height 14
click at [325, 246] on input "[GEOGRAPHIC_DATA] [GEOGRAPHIC_DATA]" at bounding box center [279, 246] width 170 height 14
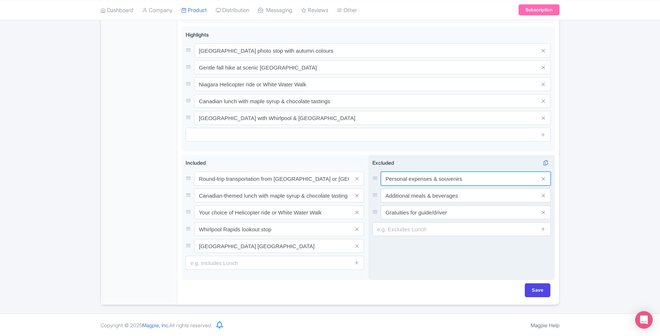
click at [469, 179] on input "Personal expenses & souvenirs" at bounding box center [466, 178] width 170 height 14
click at [470, 194] on input "Additional meals & beverages" at bounding box center [466, 195] width 170 height 14
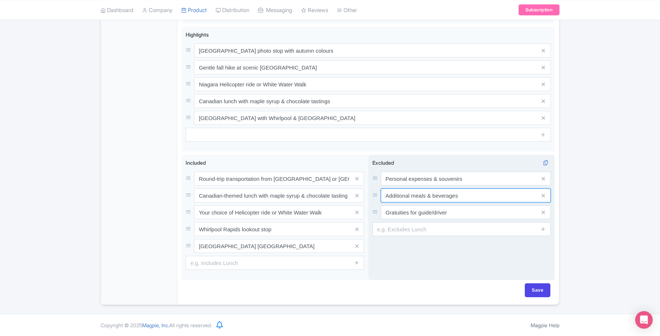
click at [470, 194] on input "Additional meals & beverages" at bounding box center [466, 195] width 170 height 14
click at [450, 213] on input "Gratuities for guide/driver" at bounding box center [466, 212] width 170 height 14
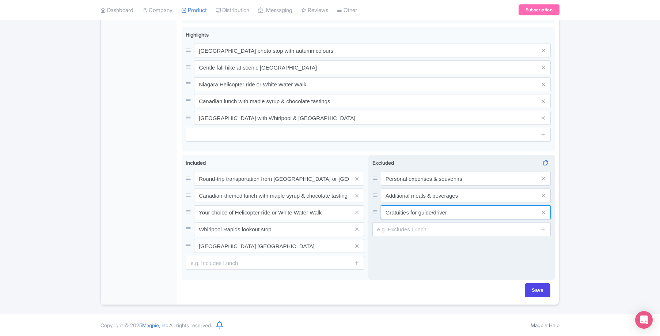
click at [386, 212] on input "Gratuities for guide/driver" at bounding box center [466, 212] width 170 height 14
drag, startPoint x: 476, startPoint y: 211, endPoint x: 375, endPoint y: 211, distance: 101.2
click at [375, 211] on div "Optional Gratuities for guide/driver" at bounding box center [461, 212] width 178 height 14
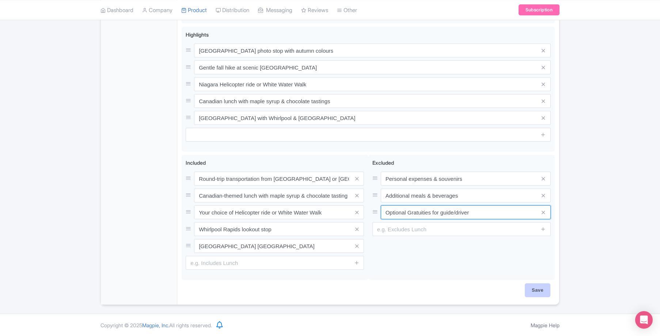
type input "Optional Gratuities for guide/driver"
click at [540, 285] on input "Save" at bounding box center [538, 290] width 26 height 14
type input "Saving..."
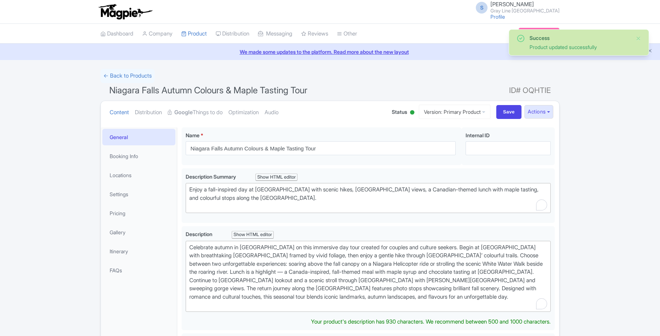
scroll to position [127, 0]
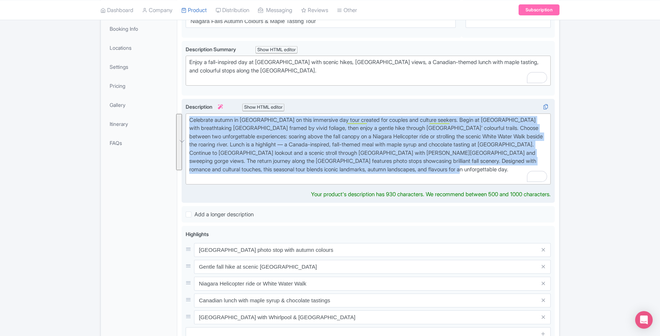
drag, startPoint x: 188, startPoint y: 117, endPoint x: 501, endPoint y: 170, distance: 316.8
click at [501, 170] on trix-editor "Celebrate autumn in [GEOGRAPHIC_DATA] on this immersive day tour created for co…" at bounding box center [368, 148] width 365 height 71
type trix-editor "<div>Celebrate autumn in [GEOGRAPHIC_DATA] on this immersive day tour created f…"
copy div "Celebrate autumn in [GEOGRAPHIC_DATA] on this immersive day tour created for co…"
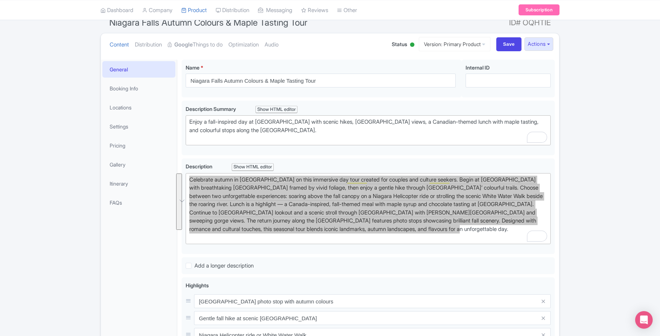
scroll to position [0, 0]
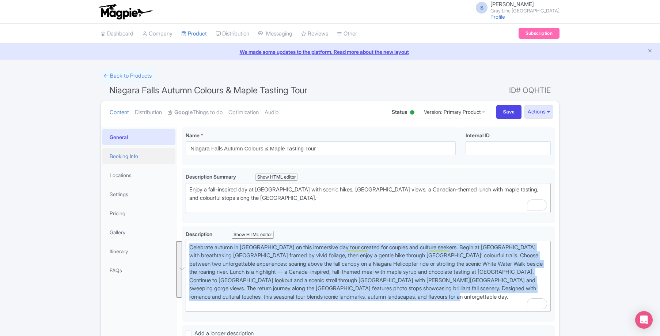
click at [127, 157] on link "Booking Info" at bounding box center [138, 156] width 73 height 16
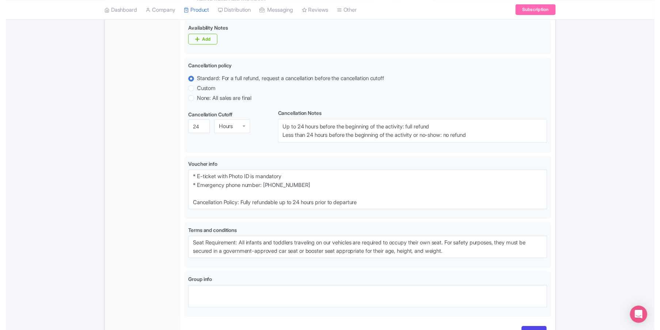
scroll to position [722, 0]
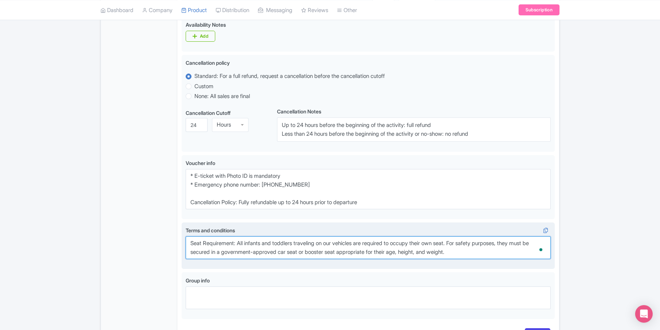
drag, startPoint x: 189, startPoint y: 242, endPoint x: 485, endPoint y: 263, distance: 296.1
click at [485, 264] on div "Terms and conditions i Seat Requirement: All infants and toddlers traveling on …" at bounding box center [368, 245] width 365 height 38
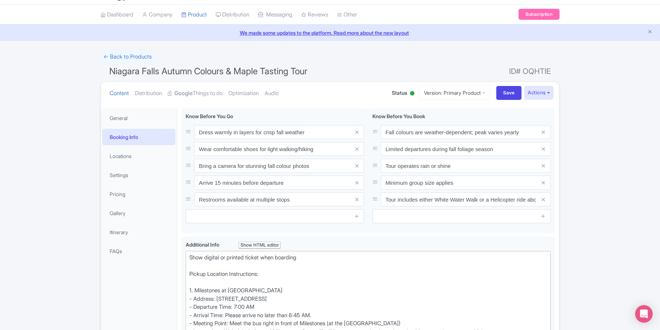
scroll to position [0, 0]
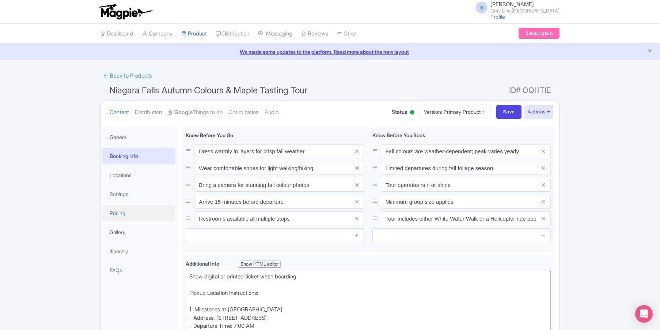
click at [121, 211] on link "Pricing" at bounding box center [138, 213] width 73 height 16
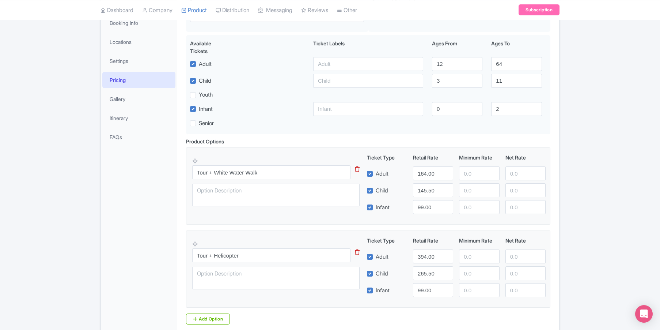
scroll to position [128, 0]
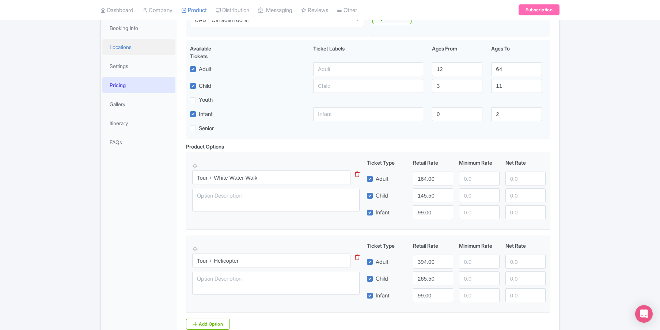
click at [124, 47] on link "Locations" at bounding box center [138, 47] width 73 height 16
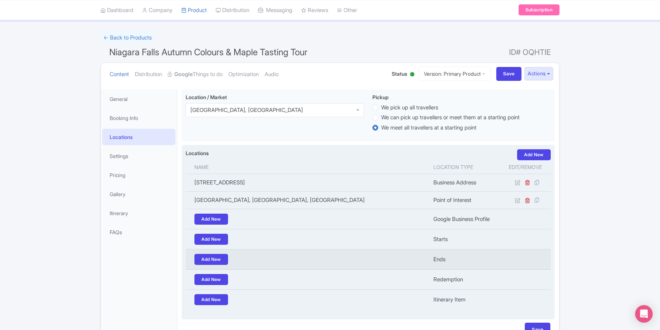
scroll to position [0, 0]
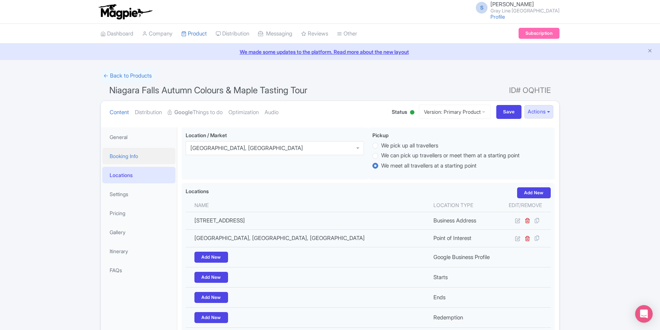
click at [126, 159] on link "Booking Info" at bounding box center [138, 156] width 73 height 16
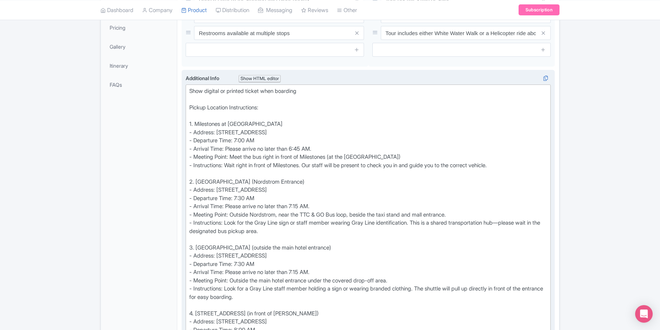
scroll to position [186, 0]
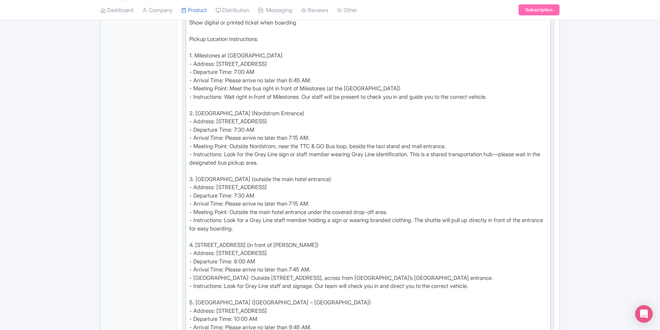
scroll to position [254, 0]
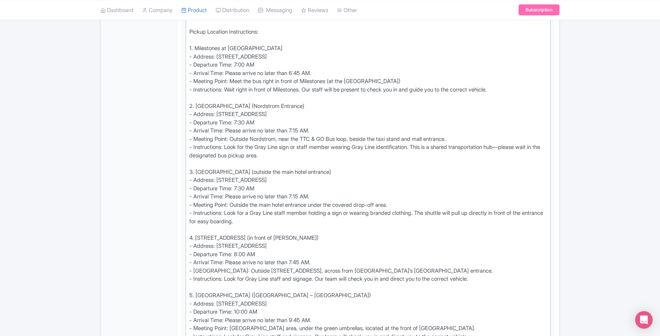
scroll to position [262, 0]
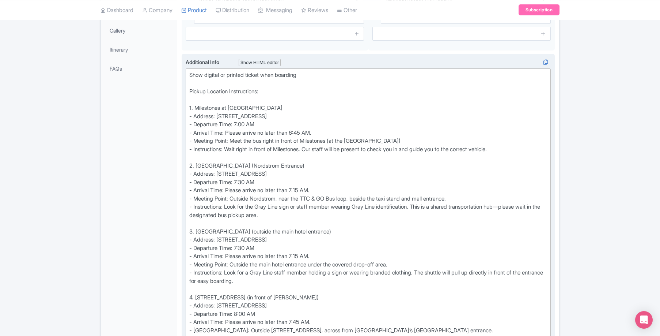
scroll to position [202, 0]
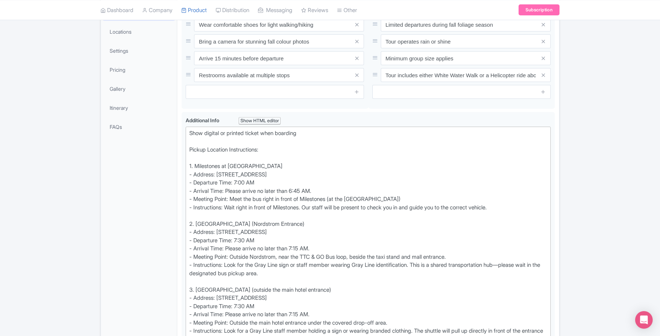
scroll to position [132, 0]
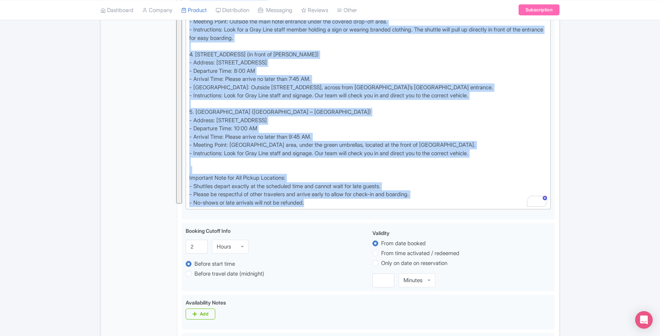
scroll to position [453, 0]
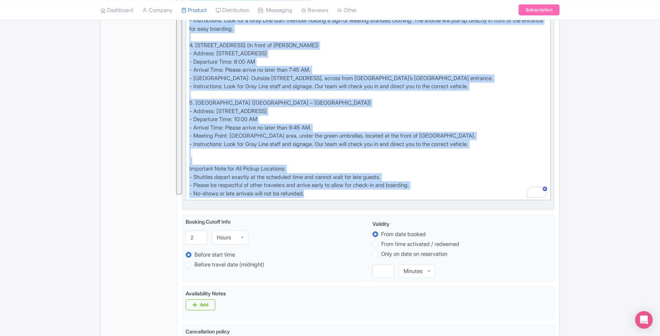
drag, startPoint x: 190, startPoint y: 32, endPoint x: 340, endPoint y: 198, distance: 223.8
click at [340, 198] on trix-editor "Show digital or printed ticket when boarding Pickup Location Instructions: 1. M…" at bounding box center [368, 8] width 365 height 383
type trix-editor "<div>Show digital or printed ticket when boarding<br><br>Pickup Location Instru…"
copy div "Show digital or printed ticket when boarding Pickup Location Instructions: 1. M…"
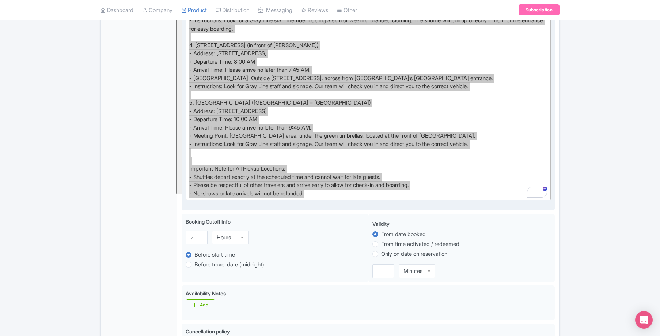
copy div "Show digital or printed ticket when boarding Pickup Location Instructions: 1. M…"
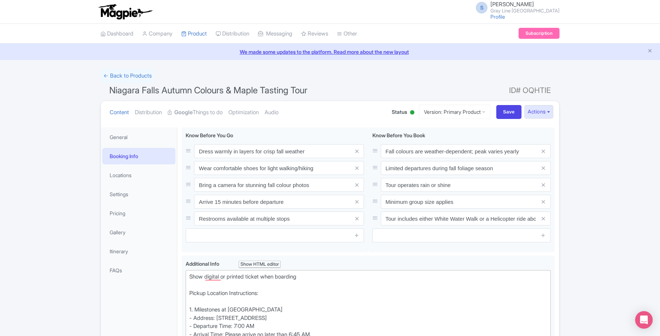
scroll to position [453, 0]
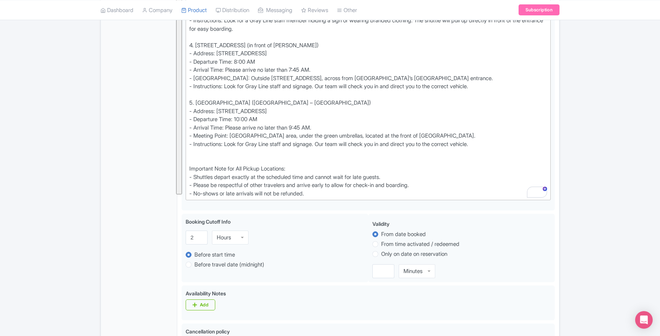
click at [142, 87] on div "General Booking Info Locations Settings Pricing Gallery Itinerary FAQs" at bounding box center [139, 145] width 76 height 943
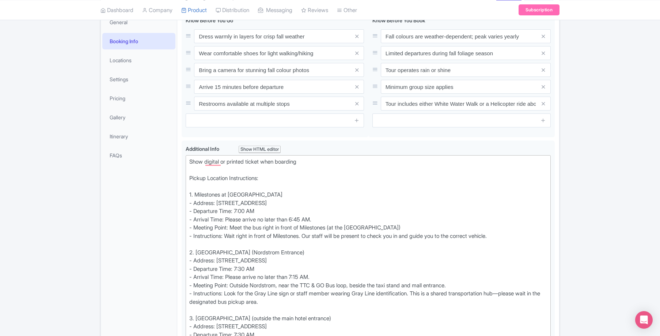
scroll to position [0, 0]
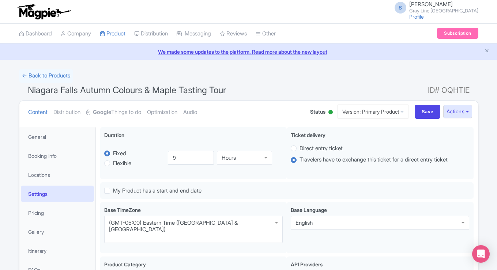
scroll to position [127, 0]
